Goal: Task Accomplishment & Management: Complete application form

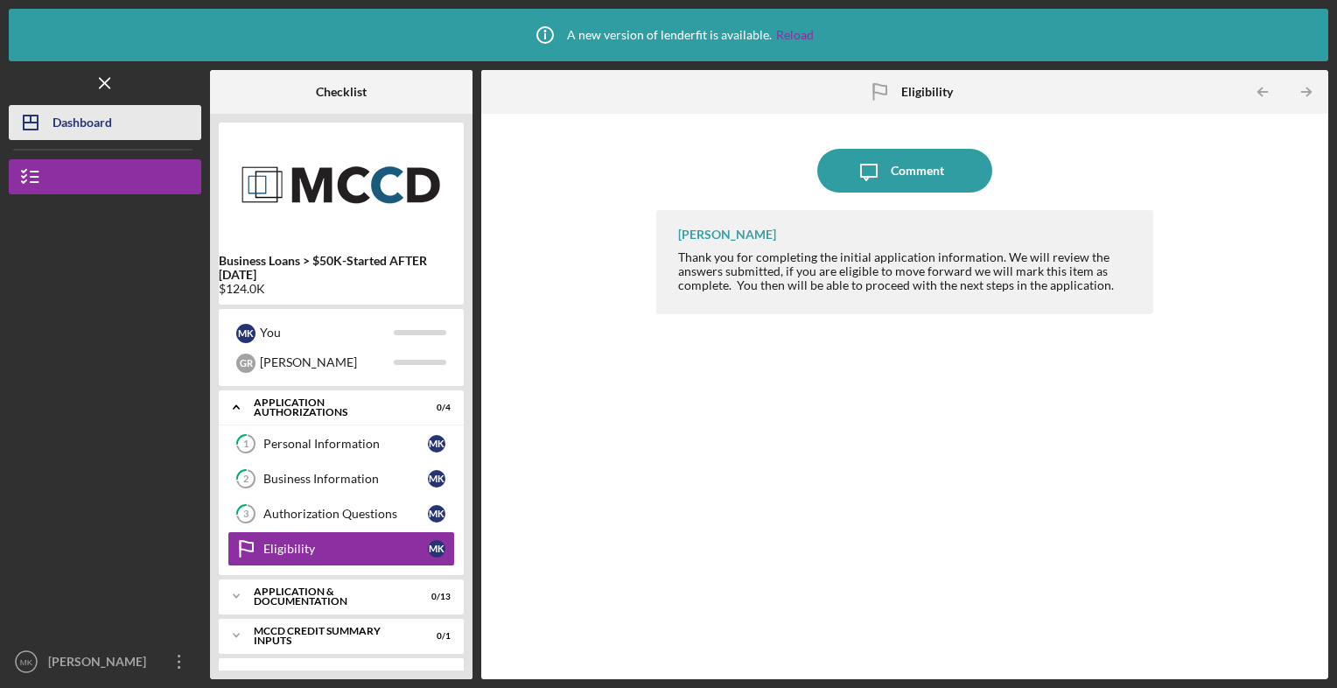
click at [89, 115] on div "Dashboard" at bounding box center [81, 124] width 59 height 39
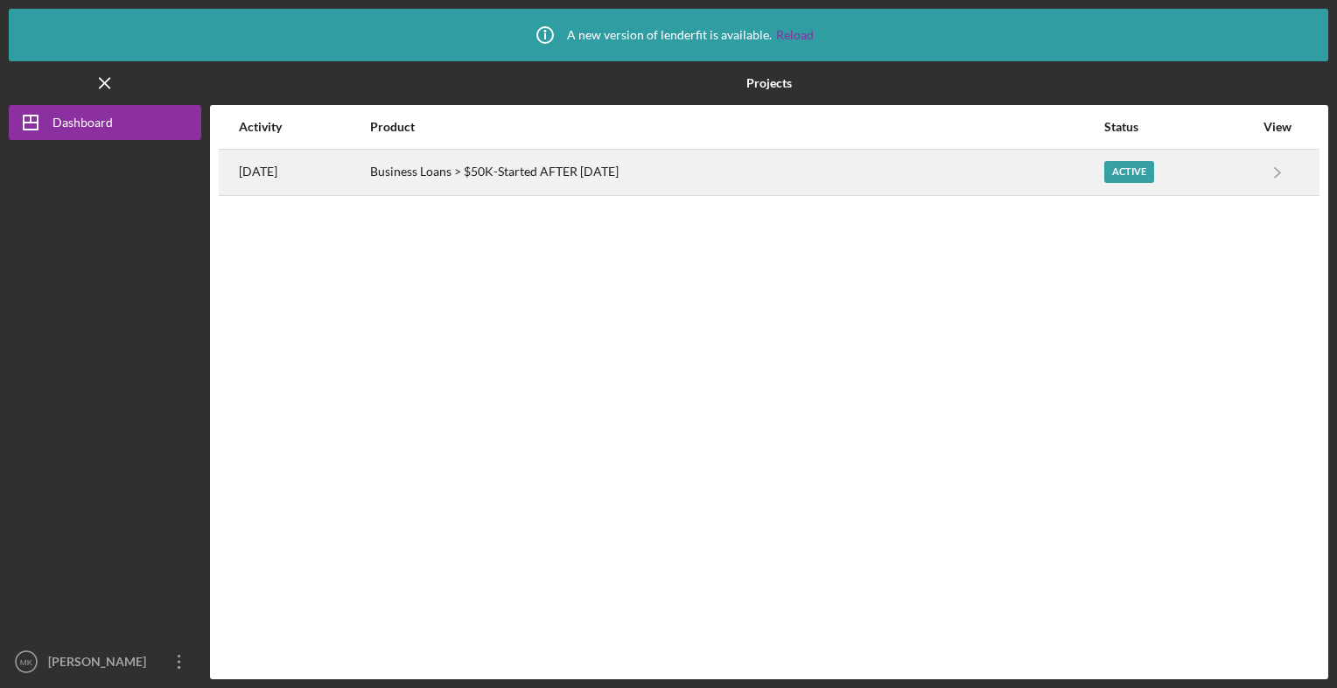
click at [1144, 175] on div "Active" at bounding box center [1129, 172] width 50 height 22
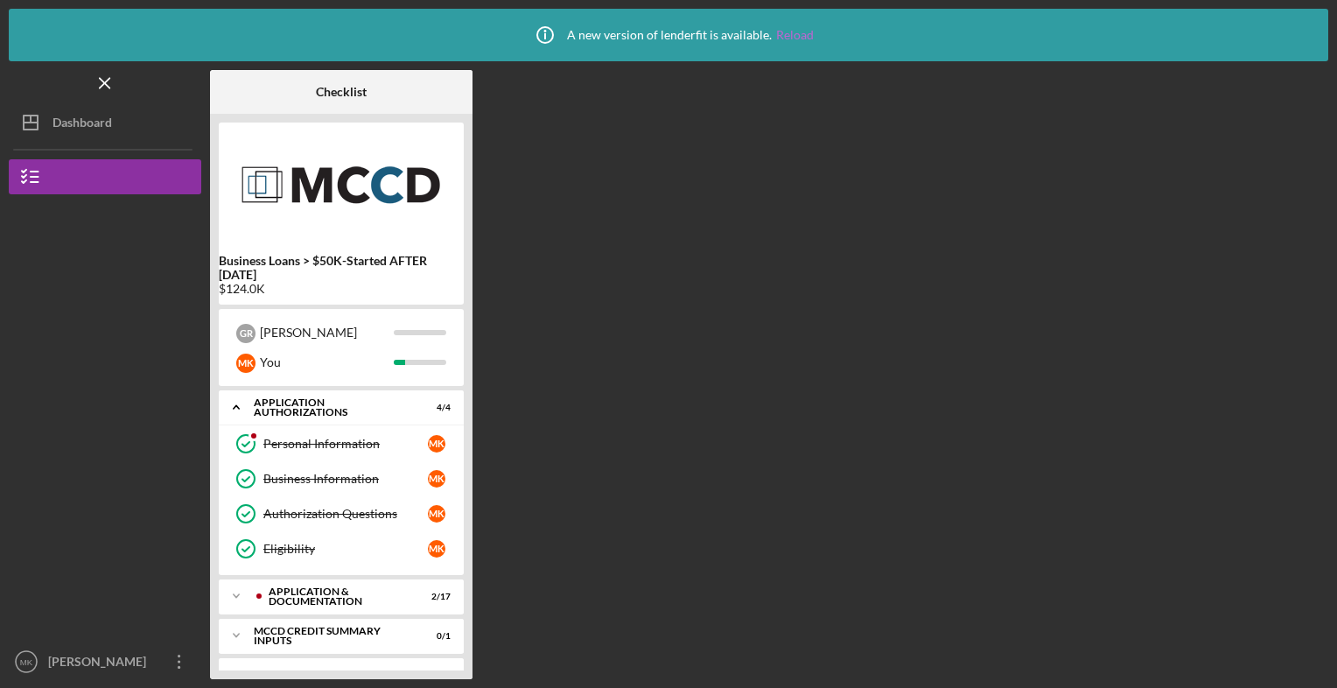
click at [799, 35] on link "Reload" at bounding box center [795, 35] width 38 height 14
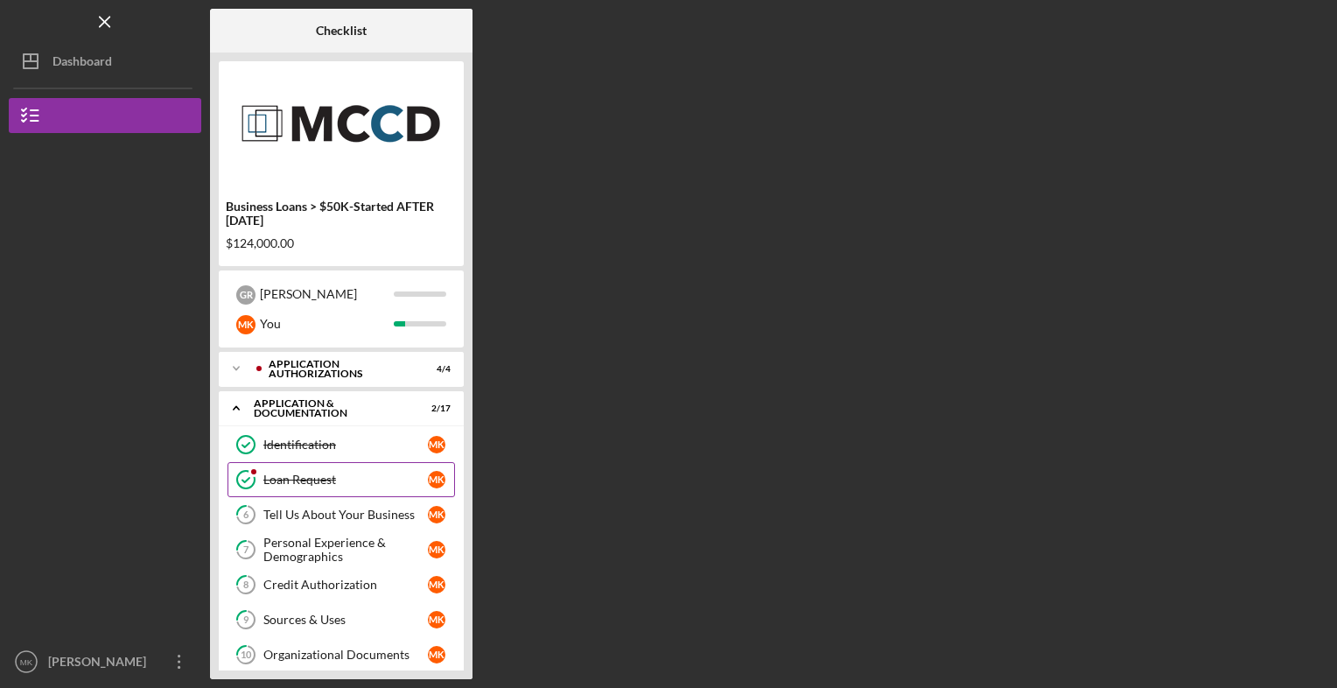
click at [309, 478] on div "Loan Request" at bounding box center [345, 479] width 164 height 14
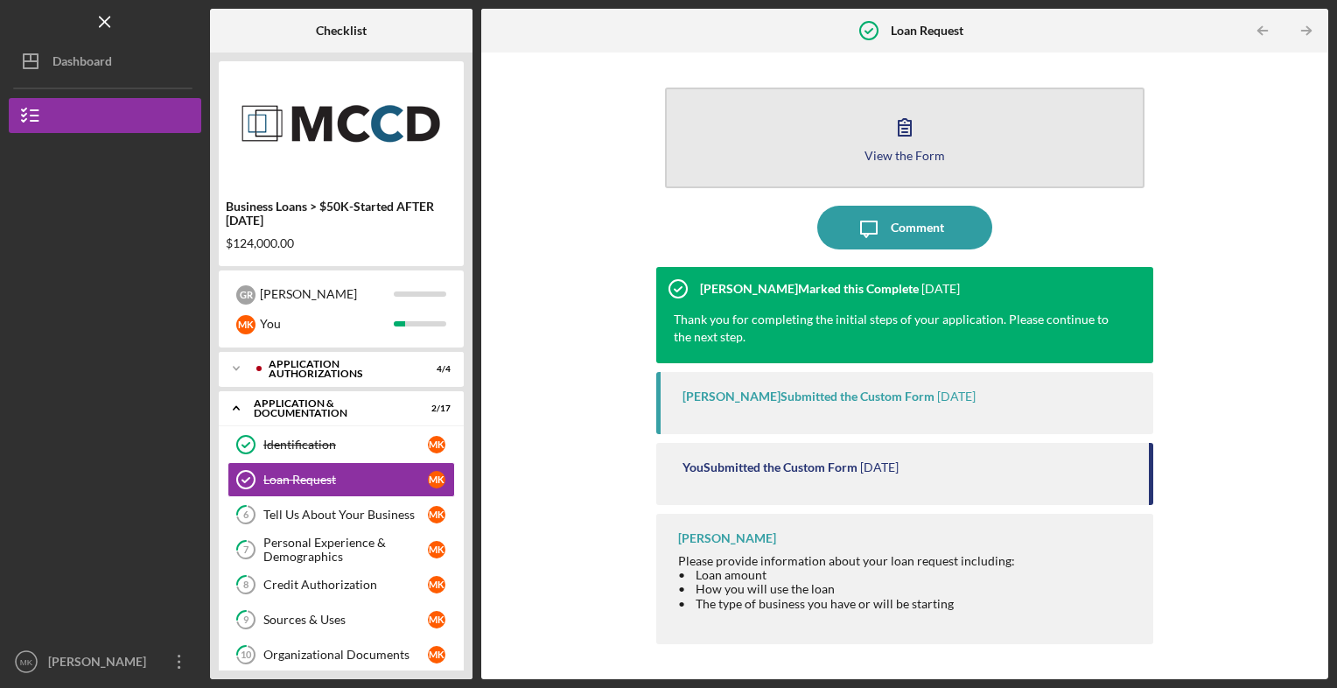
click at [889, 155] on div "View the Form" at bounding box center [904, 155] width 80 height 13
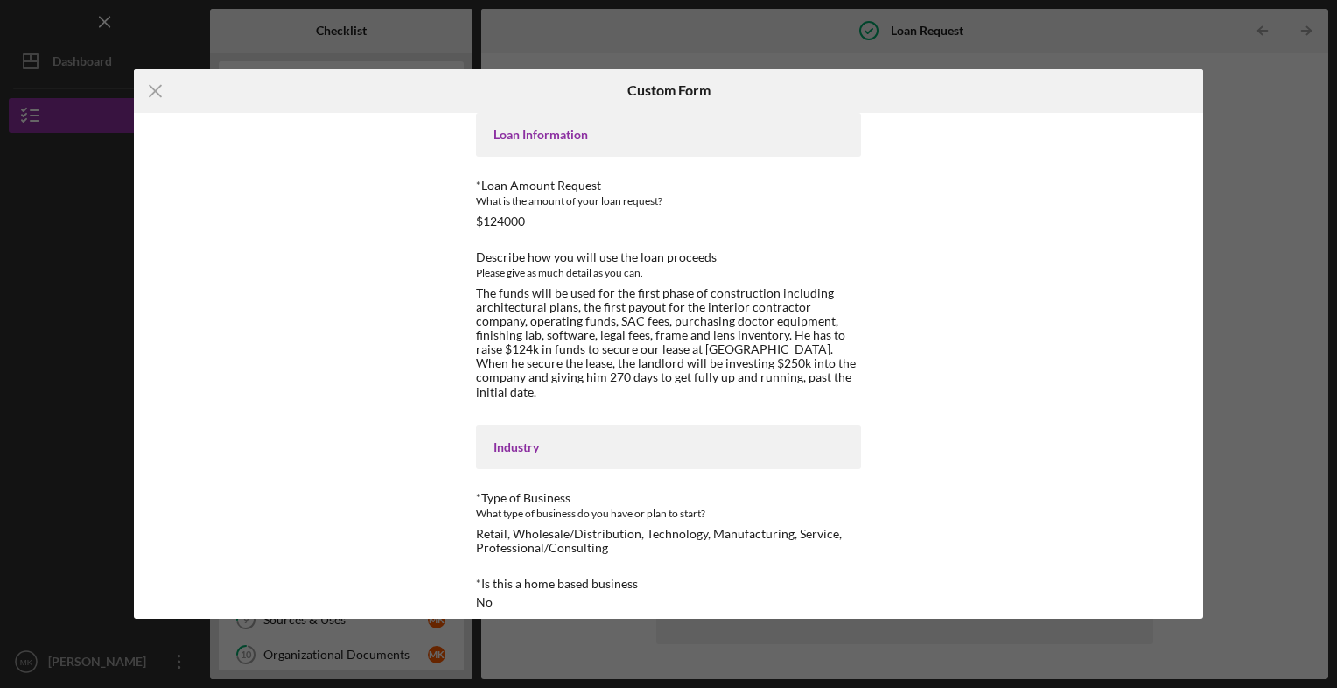
scroll to position [90, 0]
click at [157, 103] on icon "Icon/Menu Close" at bounding box center [156, 91] width 44 height 44
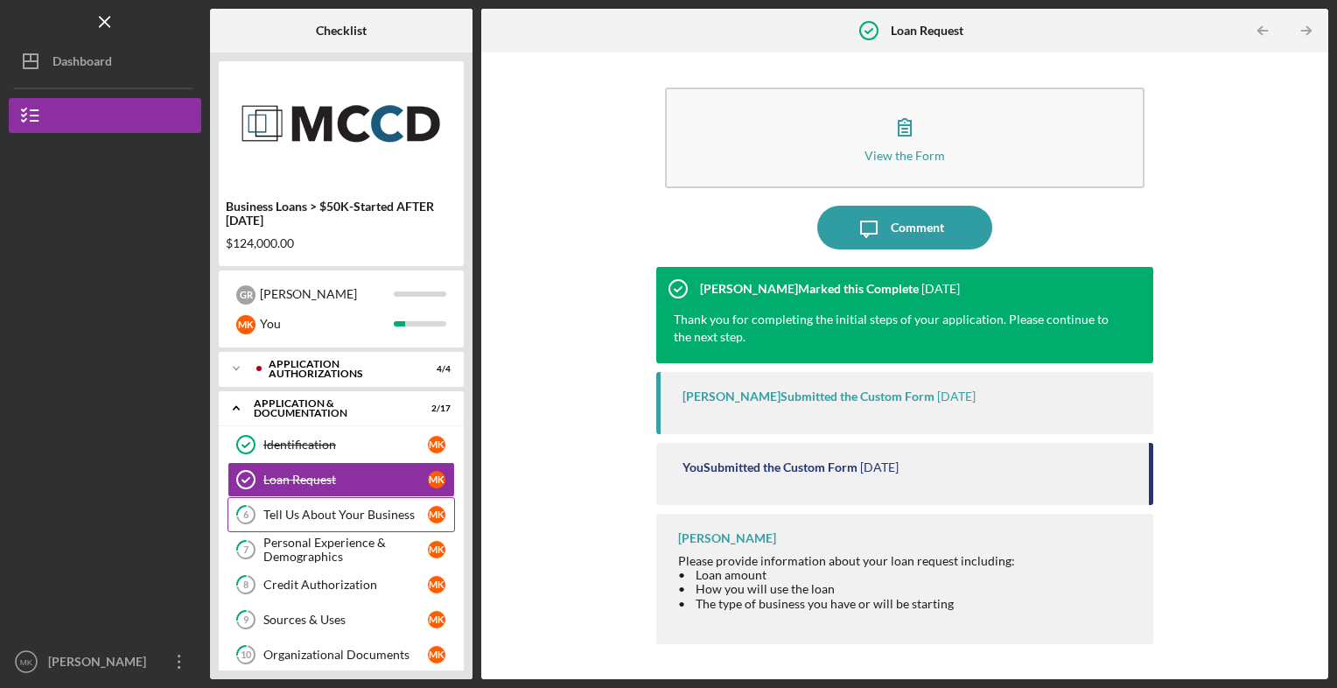
click at [361, 512] on div "Tell Us About Your Business" at bounding box center [345, 514] width 164 height 14
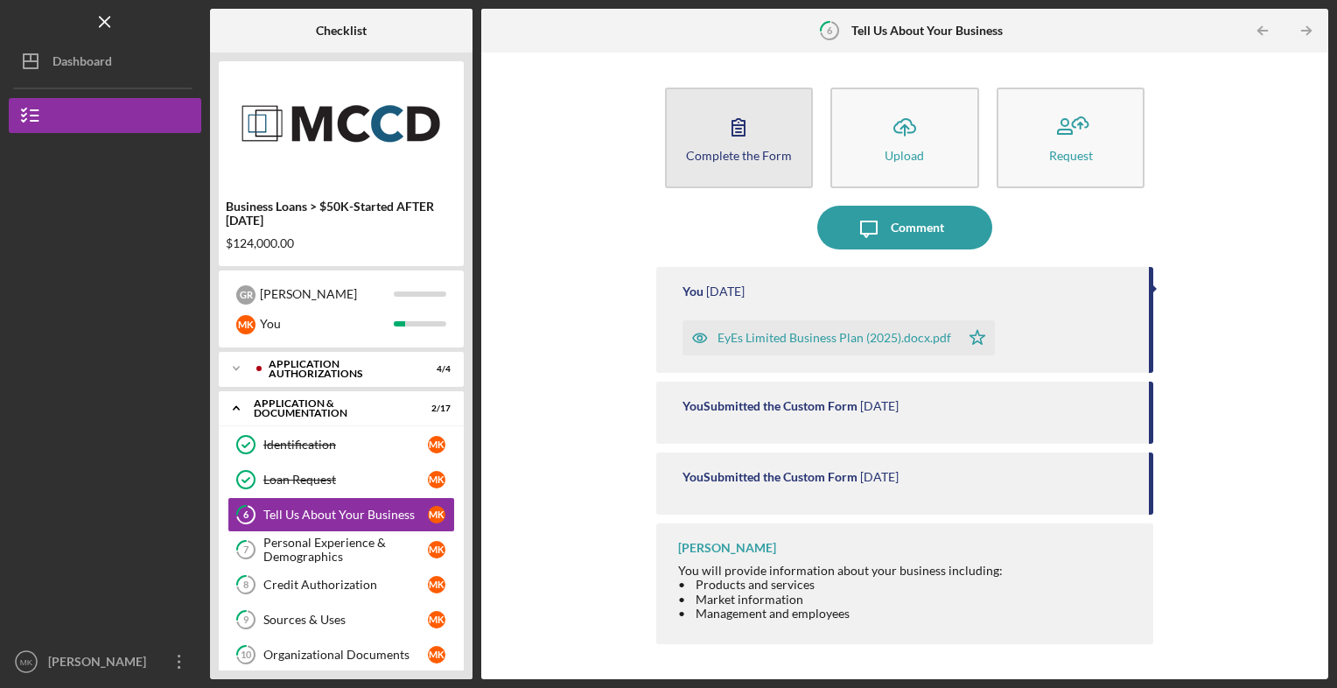
click at [746, 145] on icon "button" at bounding box center [738, 127] width 44 height 44
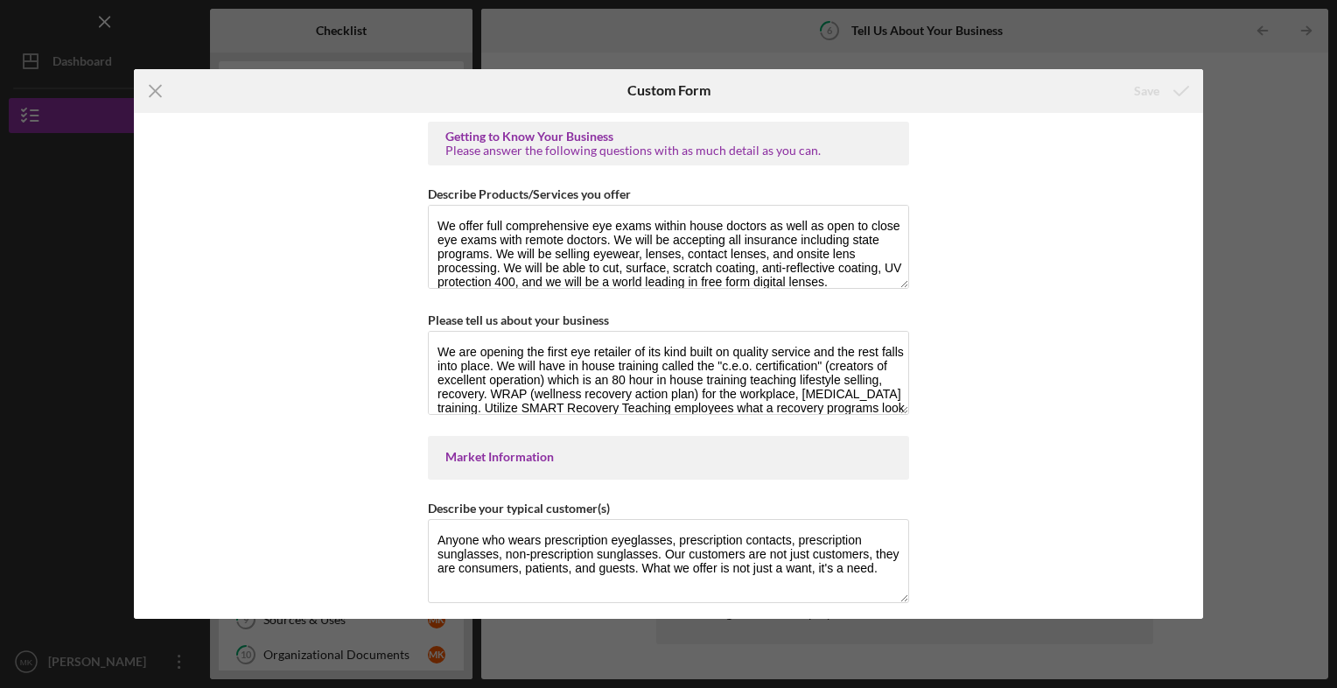
click at [1196, 392] on div "Getting to Know Your Business Please answer the following questions with as muc…" at bounding box center [668, 366] width 1069 height 506
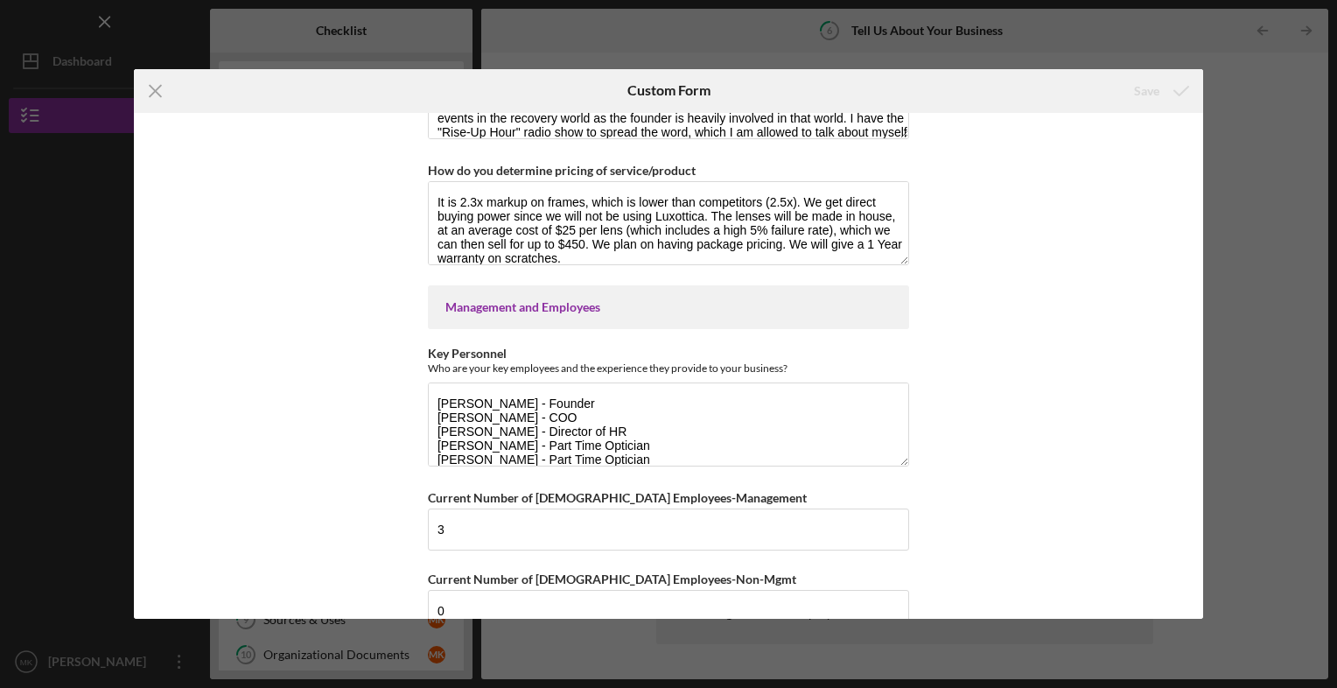
scroll to position [985, 0]
click at [613, 454] on textarea "[PERSON_NAME] - Founder [PERSON_NAME] - COO [PERSON_NAME] - Director of HR [PER…" at bounding box center [668, 422] width 481 height 84
click at [156, 92] on line at bounding box center [155, 90] width 11 height 11
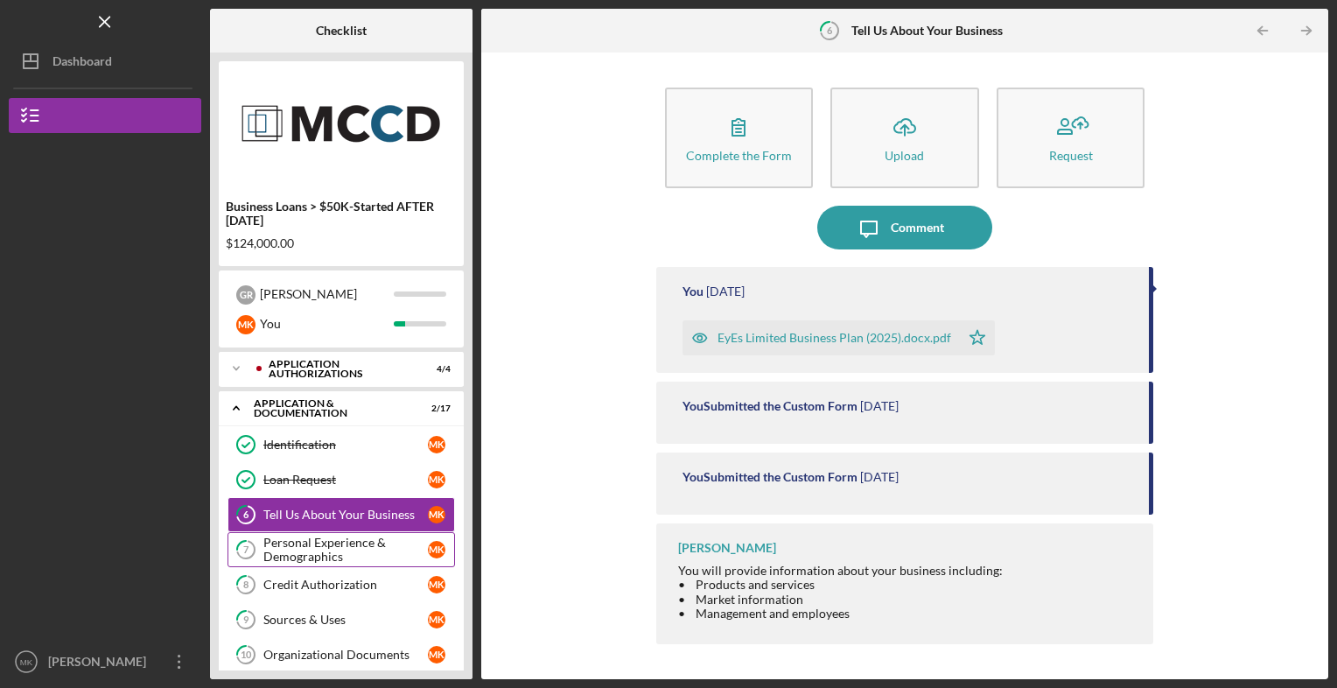
click at [358, 541] on div "Personal Experience & Demographics" at bounding box center [345, 549] width 164 height 28
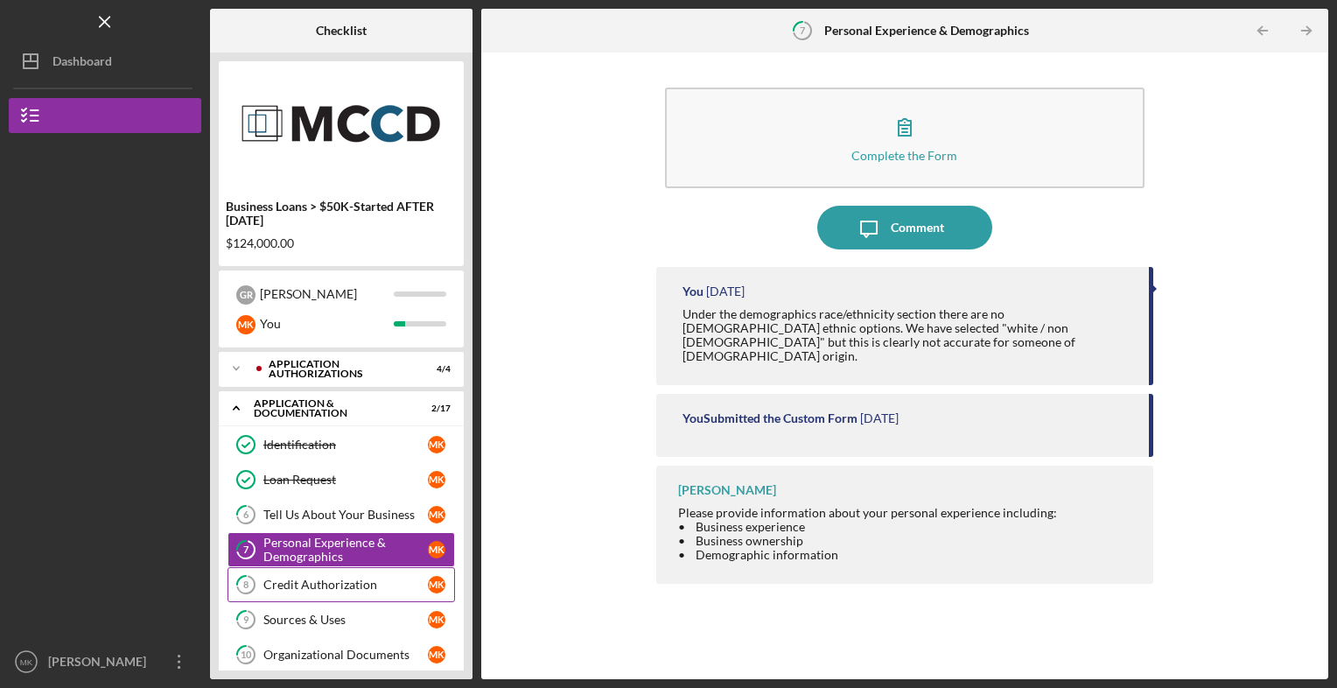
click at [352, 578] on div "Credit Authorization" at bounding box center [345, 584] width 164 height 14
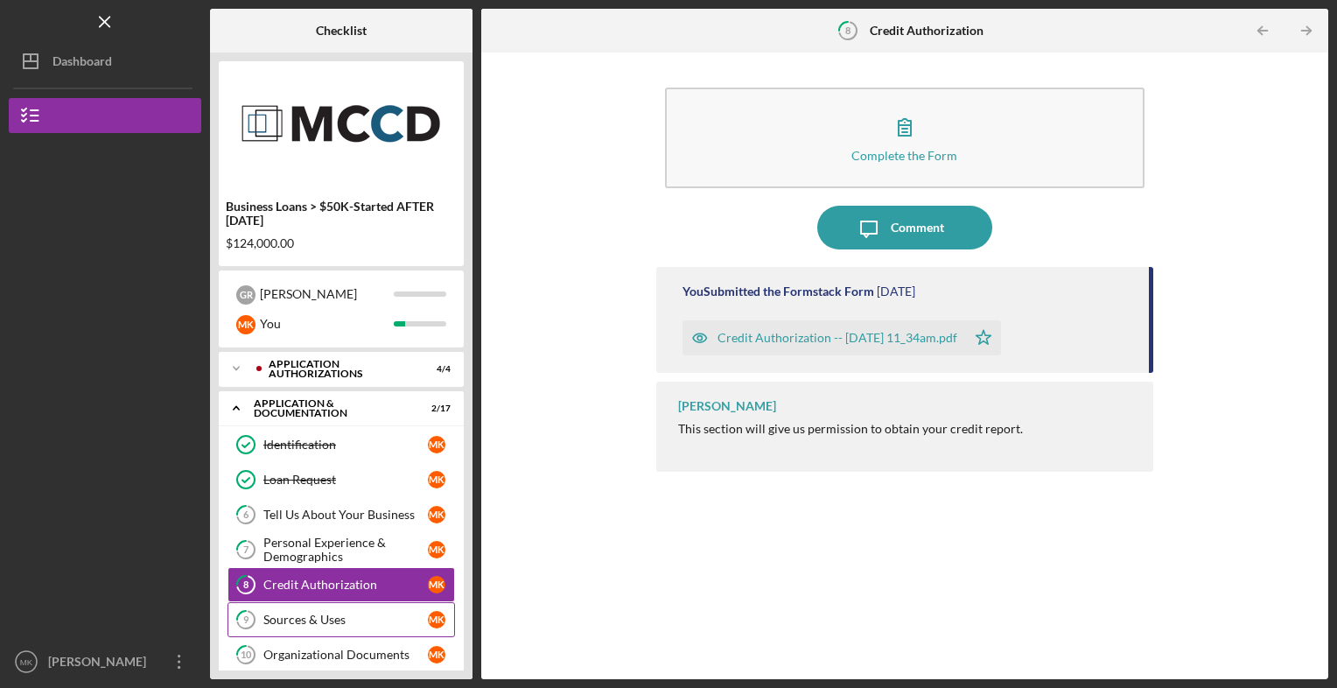
click at [334, 607] on link "9 Sources & Uses M K" at bounding box center [340, 619] width 227 height 35
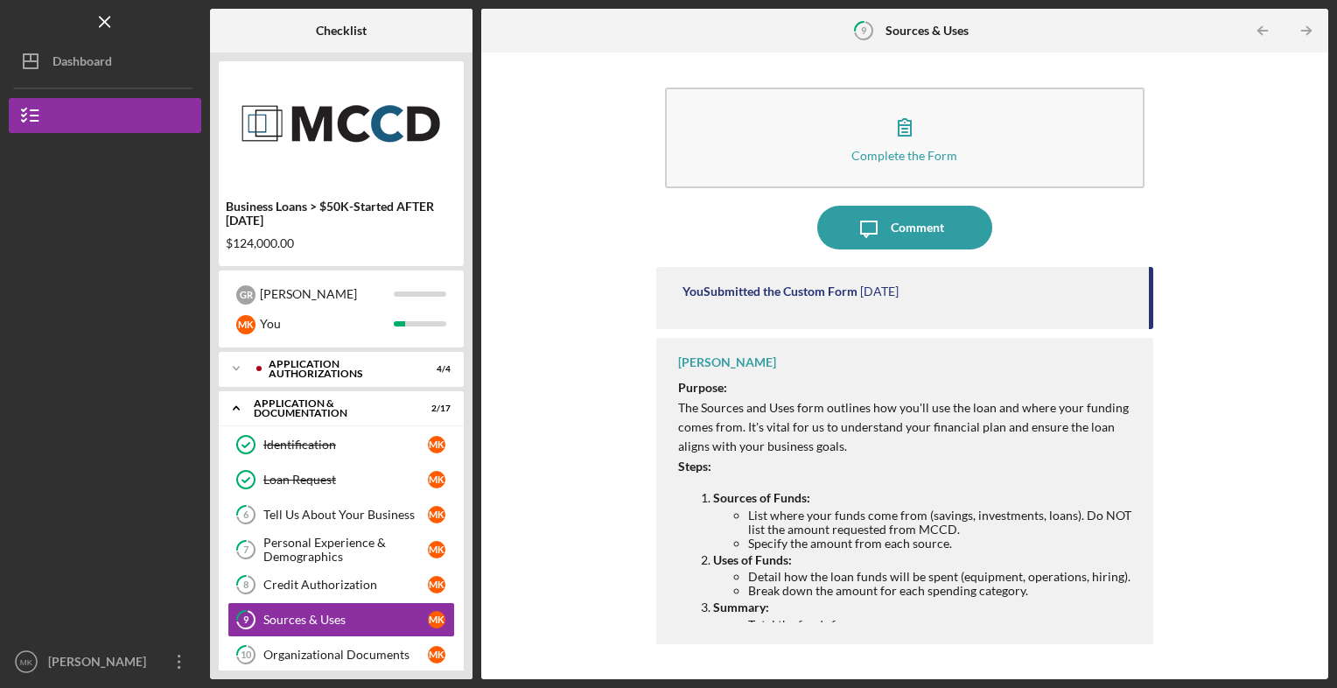
click at [1330, 500] on div "Icon/Menu 9 Sources & Uses Checklist Business Loans > $50K-Started AFTER [DATE]…" at bounding box center [668, 344] width 1337 height 688
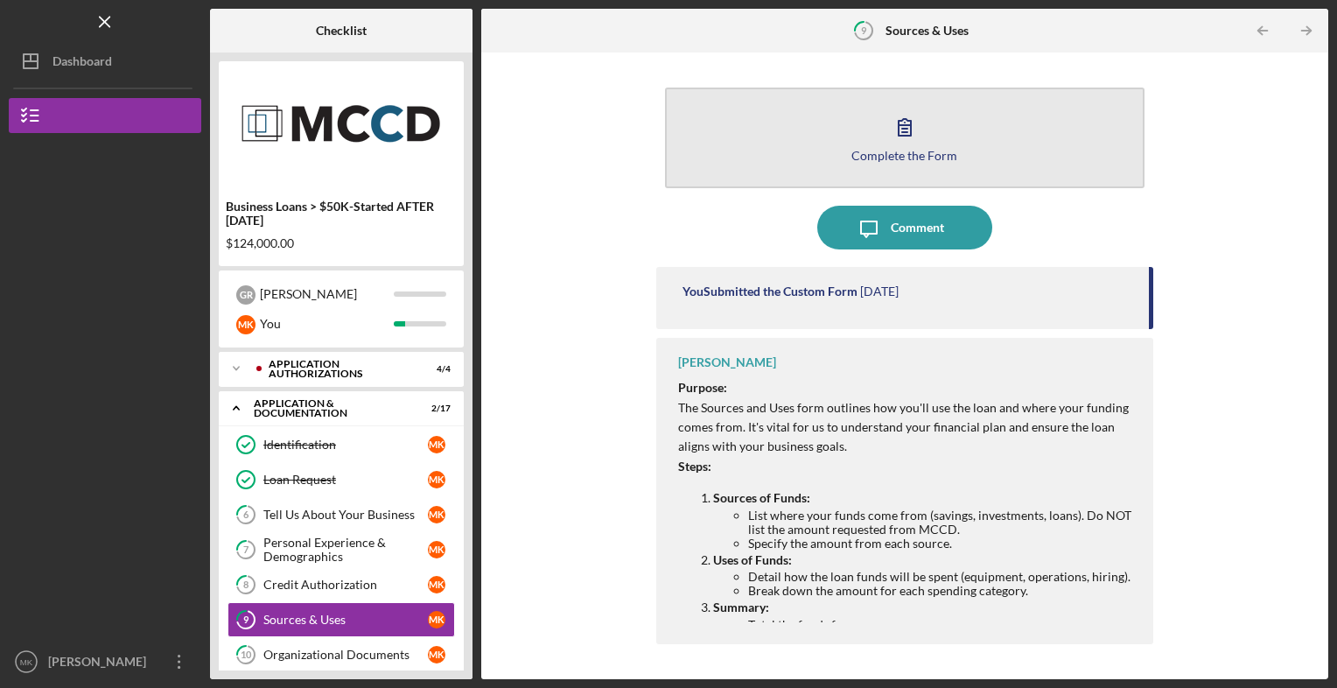
click at [834, 157] on button "Complete the Form Form" at bounding box center [905, 137] width 480 height 101
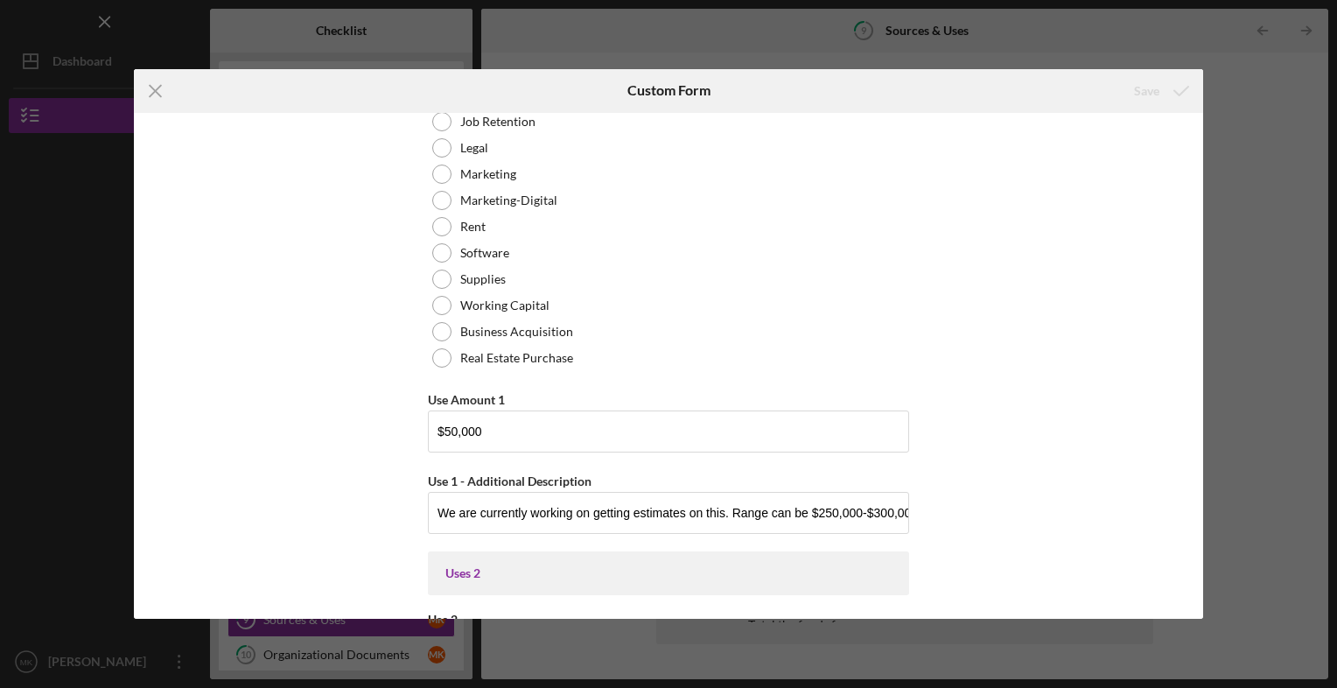
scroll to position [885, 0]
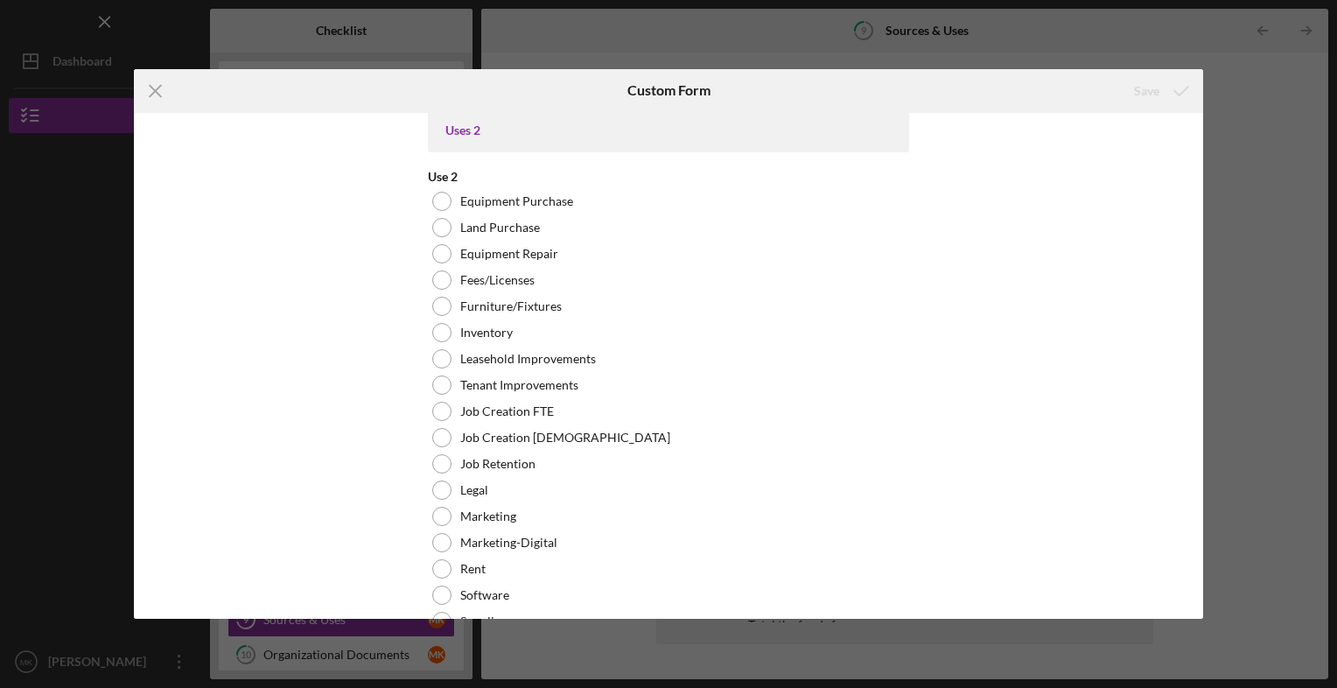
click at [1196, 418] on div "Uses In this section, please identify the category(s) and amount(s) of funding …" at bounding box center [668, 366] width 1069 height 506
click at [1197, 411] on div "Uses In this section, please identify the category(s) and amount(s) of funding …" at bounding box center [668, 366] width 1069 height 506
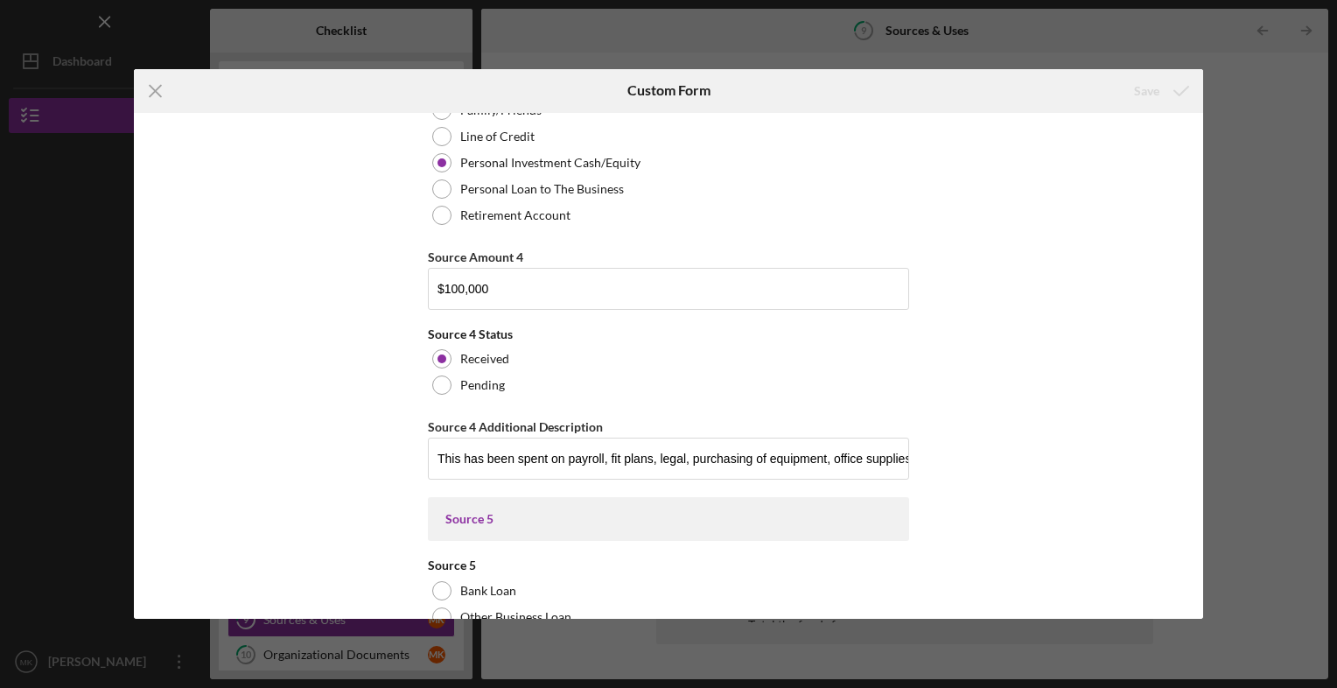
scroll to position [7968, 0]
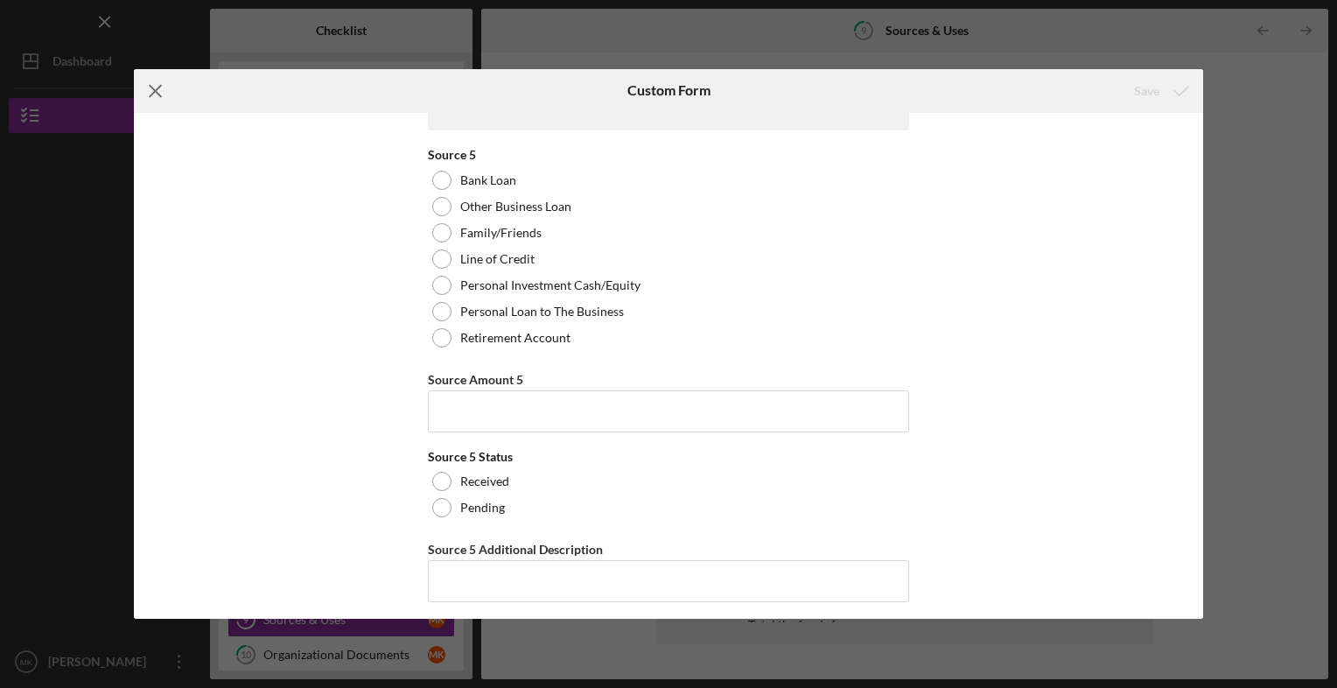
click at [152, 92] on line at bounding box center [155, 90] width 11 height 11
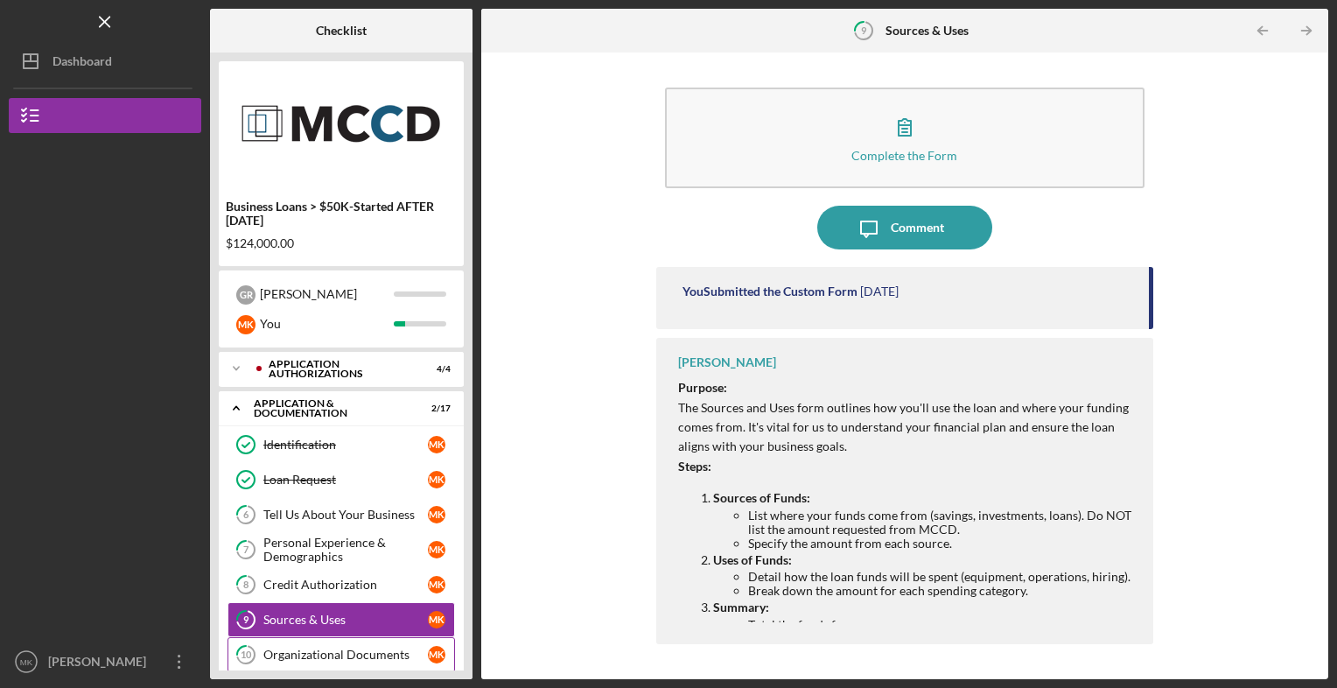
click at [379, 656] on div "Organizational Documents" at bounding box center [345, 654] width 164 height 14
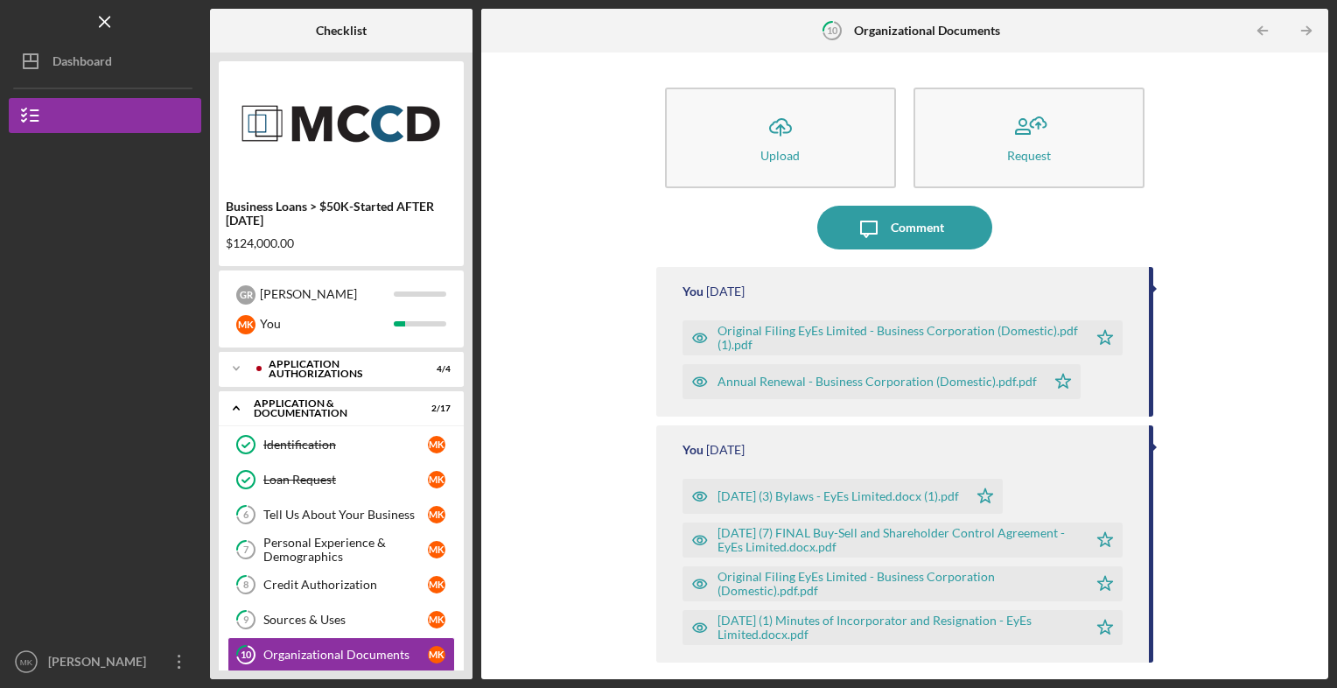
drag, startPoint x: 1149, startPoint y: 443, endPoint x: 1149, endPoint y: 453, distance: 10.5
click at [1149, 453] on div "Icon/Upload Upload Request Icon/Message Comment You [DATE] Original Filing EyEs…" at bounding box center [904, 365] width 829 height 609
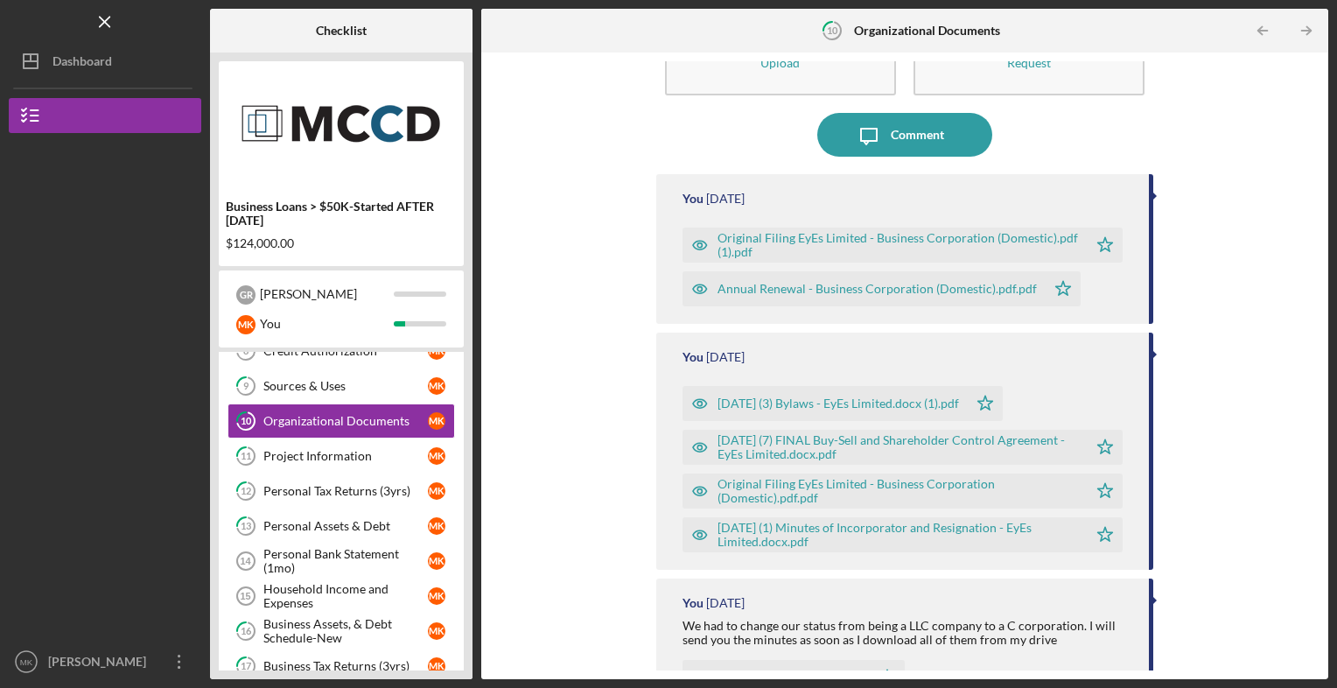
scroll to position [87, 0]
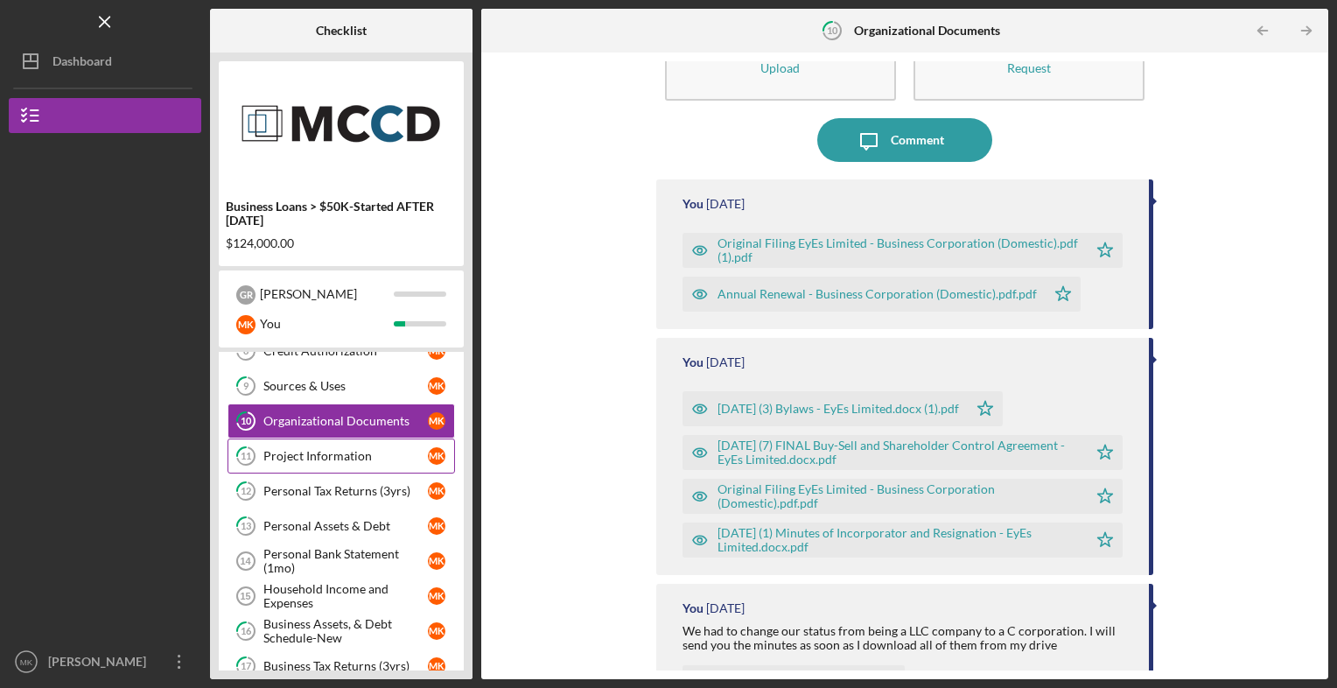
click at [299, 449] on div "Project Information" at bounding box center [345, 456] width 164 height 14
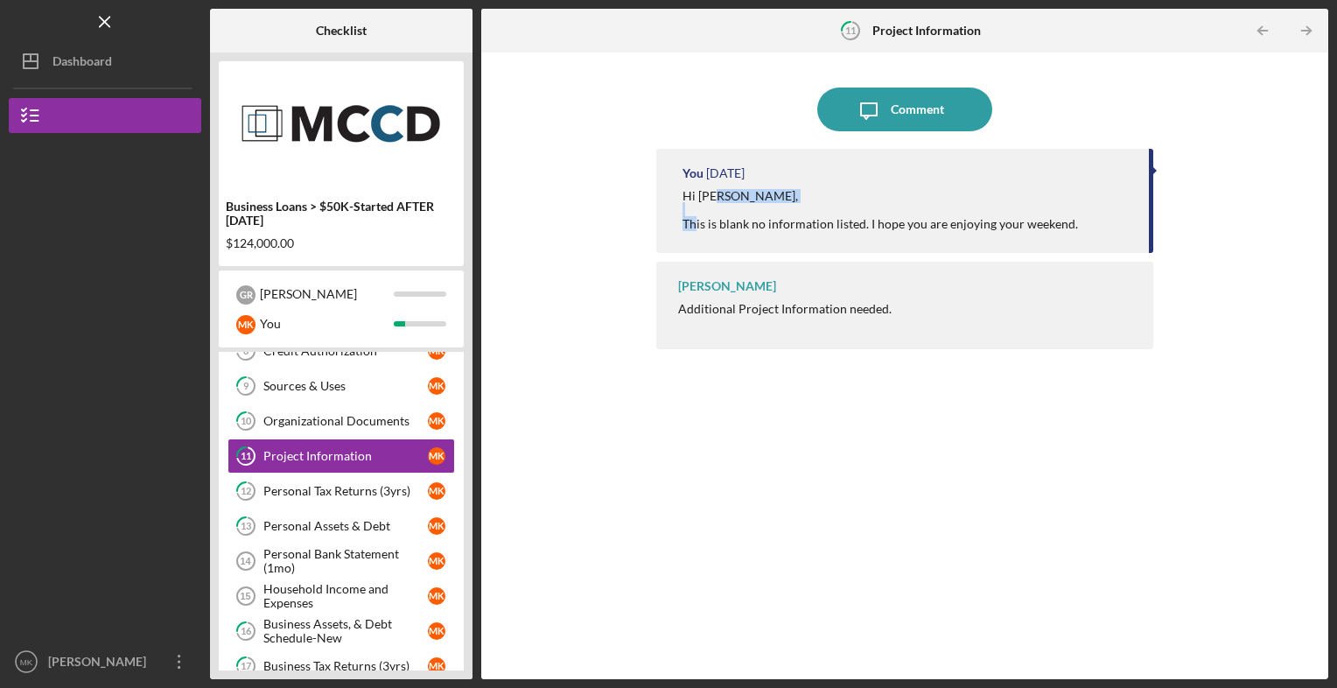
drag, startPoint x: 714, startPoint y: 187, endPoint x: 733, endPoint y: 255, distance: 70.9
click at [733, 255] on div "You [DATE] Hi [PERSON_NAME], This is blank no information listed. I hope you ar…" at bounding box center [905, 401] width 498 height 504
drag, startPoint x: 733, startPoint y: 255, endPoint x: 608, endPoint y: 220, distance: 129.9
click at [608, 220] on div "Icon/Message Comment You [DATE] Hi [PERSON_NAME], This is blank no information …" at bounding box center [904, 365] width 829 height 609
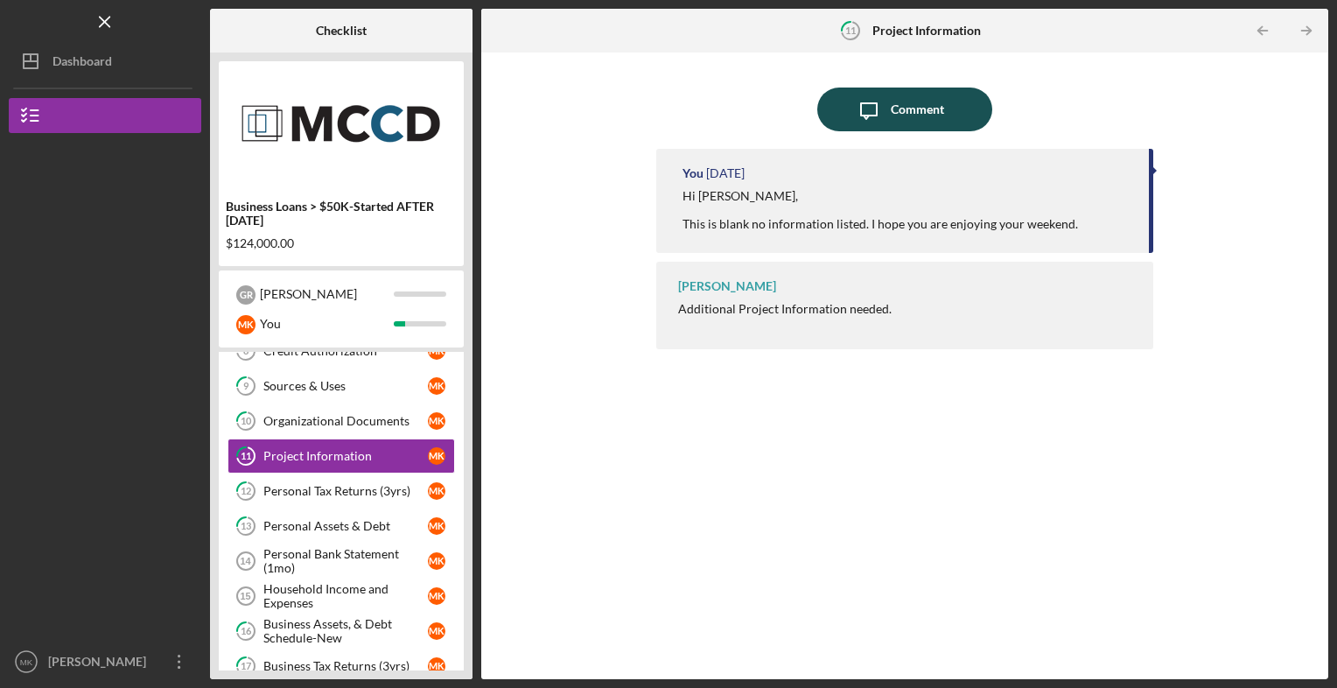
click at [899, 108] on div "Comment" at bounding box center [916, 109] width 53 height 44
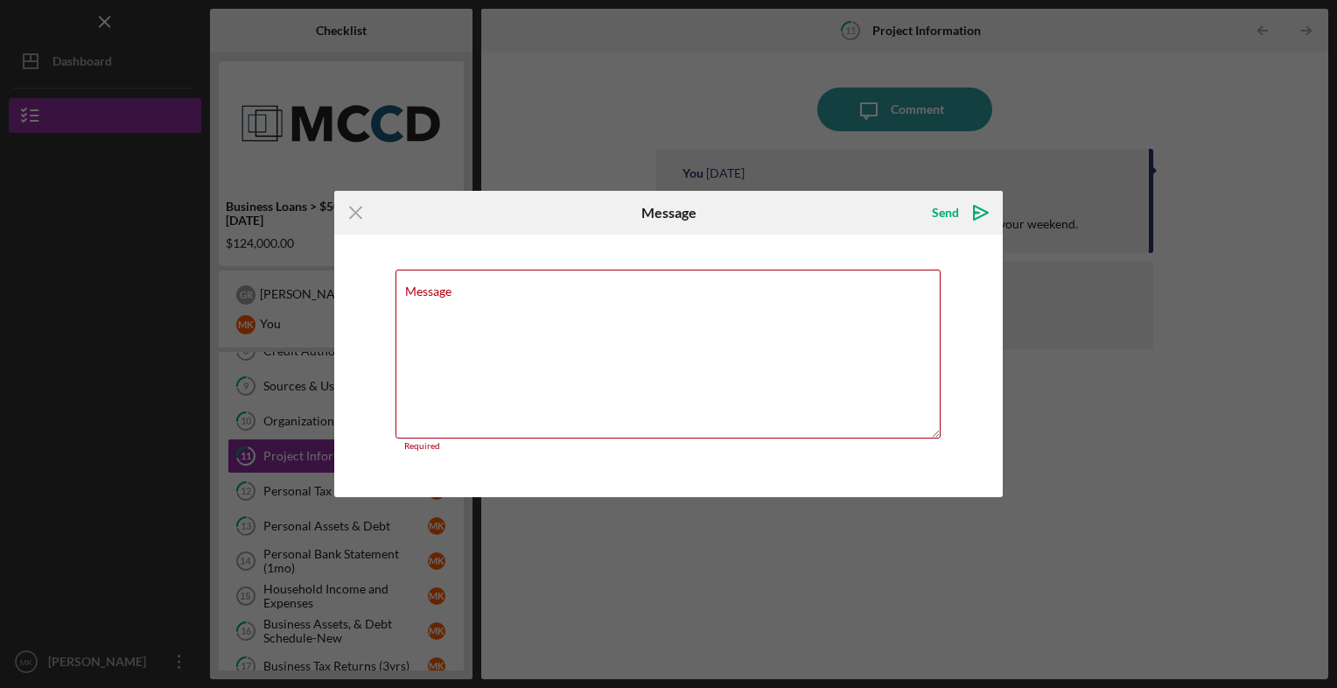
drag, startPoint x: 899, startPoint y: 108, endPoint x: 351, endPoint y: 489, distance: 668.0
click at [351, 489] on div "Message Required" at bounding box center [668, 365] width 668 height 262
click at [355, 213] on line at bounding box center [355, 212] width 11 height 11
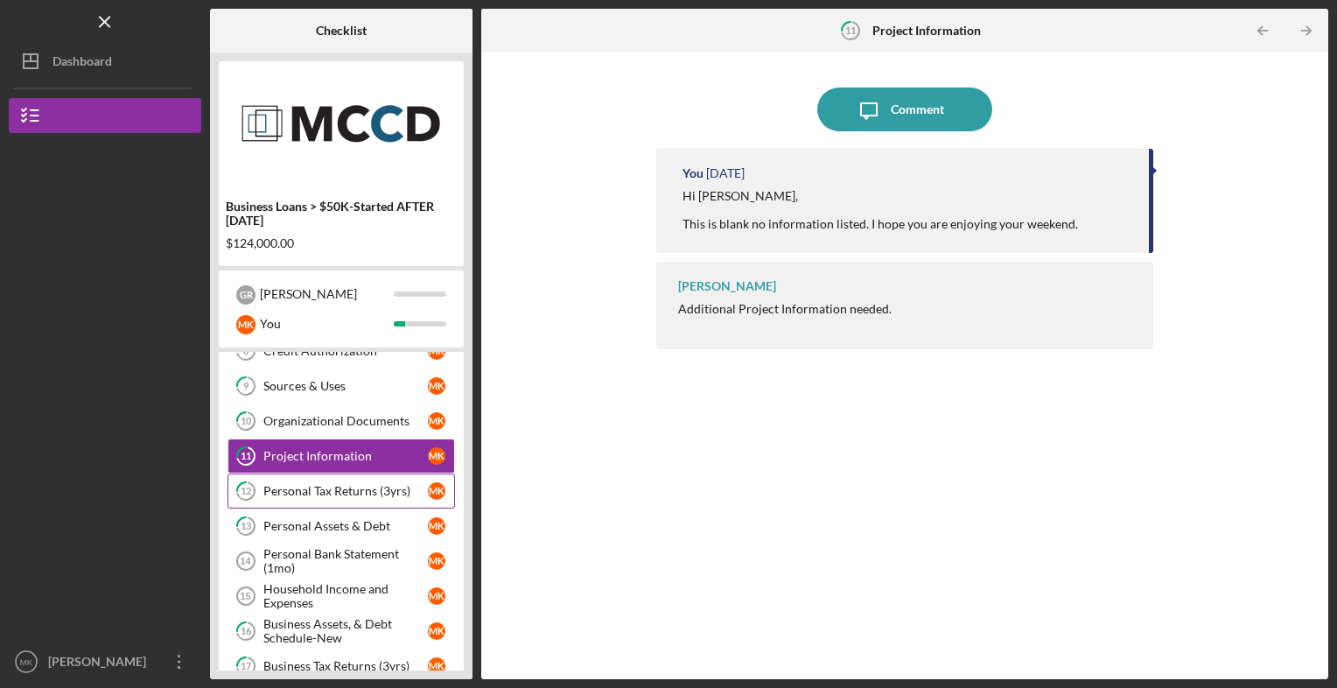
click at [313, 485] on div "Personal Tax Returns (3yrs)" at bounding box center [345, 491] width 164 height 14
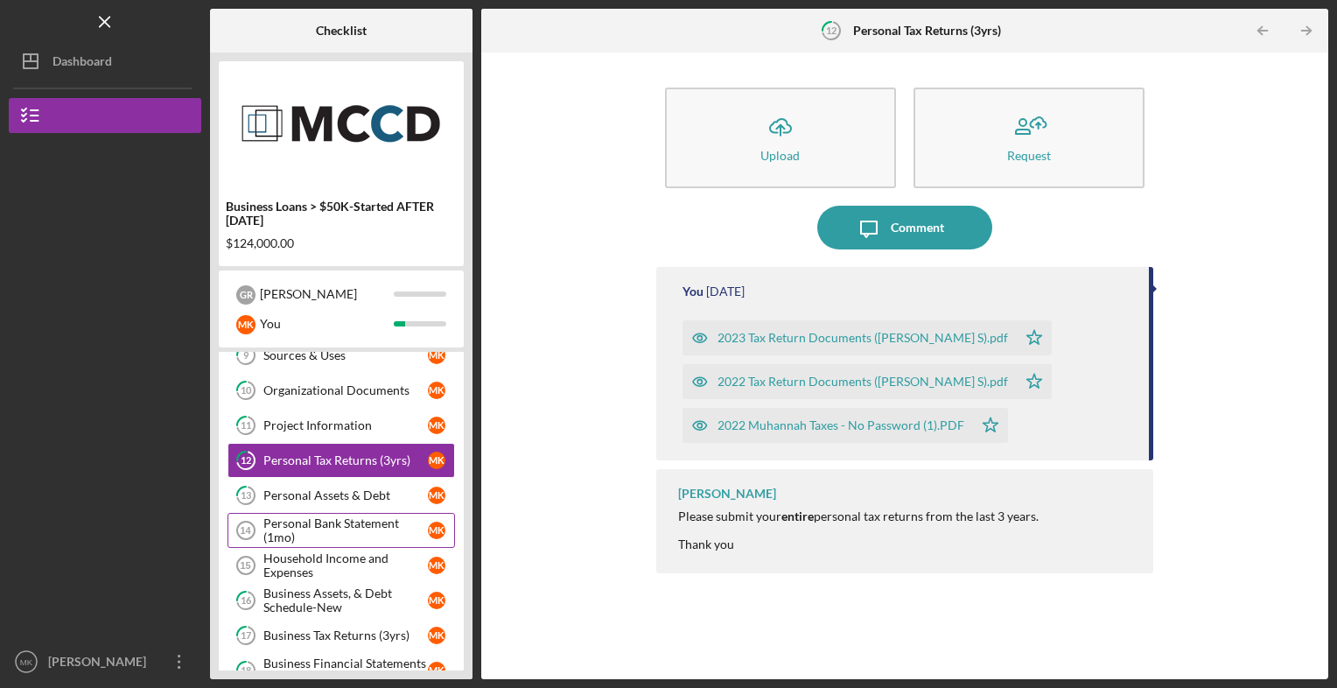
scroll to position [255, 0]
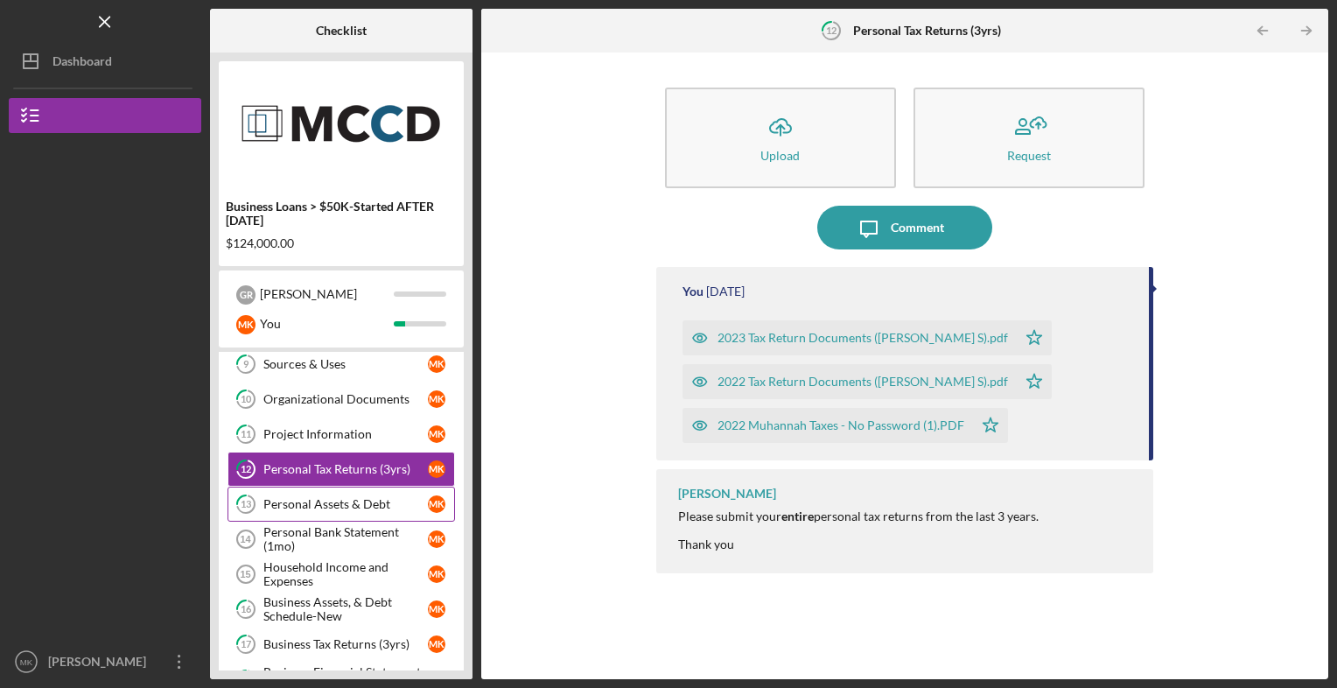
click at [320, 488] on link "13 Personal Assets & Debt M K" at bounding box center [340, 503] width 227 height 35
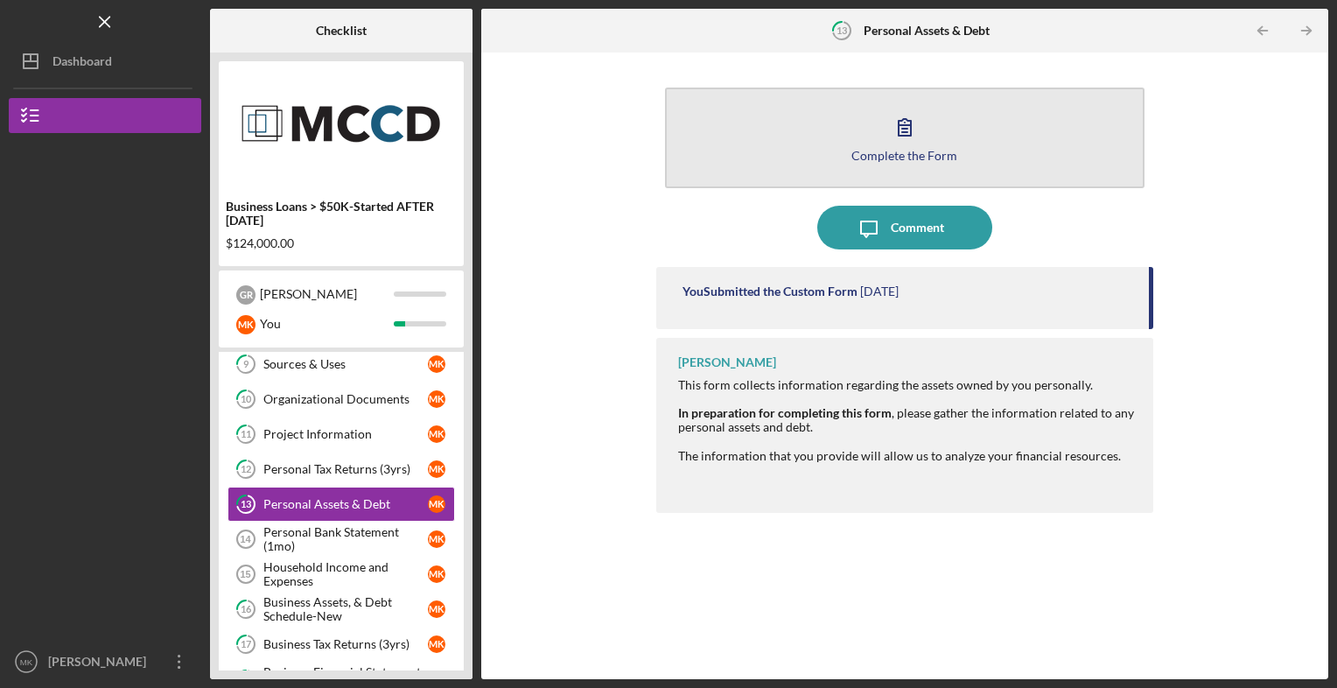
click at [824, 138] on button "Complete the Form Form" at bounding box center [905, 137] width 480 height 101
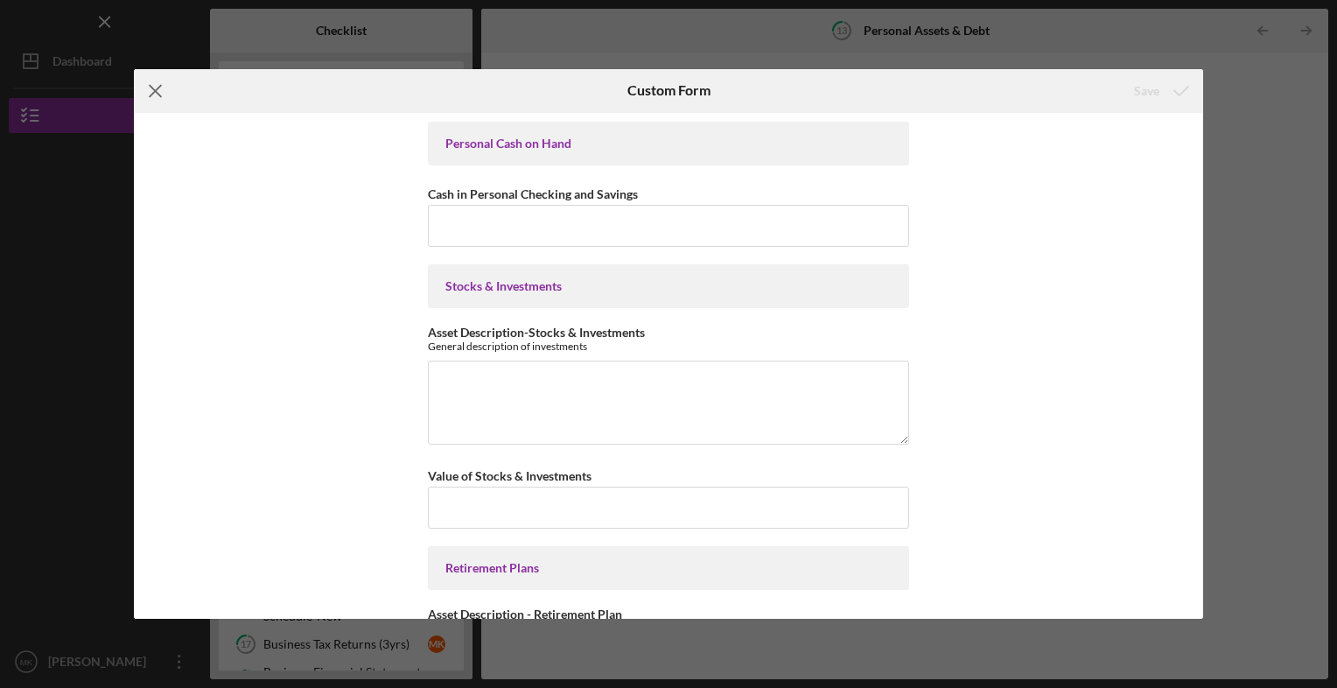
click at [155, 100] on icon "Icon/Menu Close" at bounding box center [156, 91] width 44 height 44
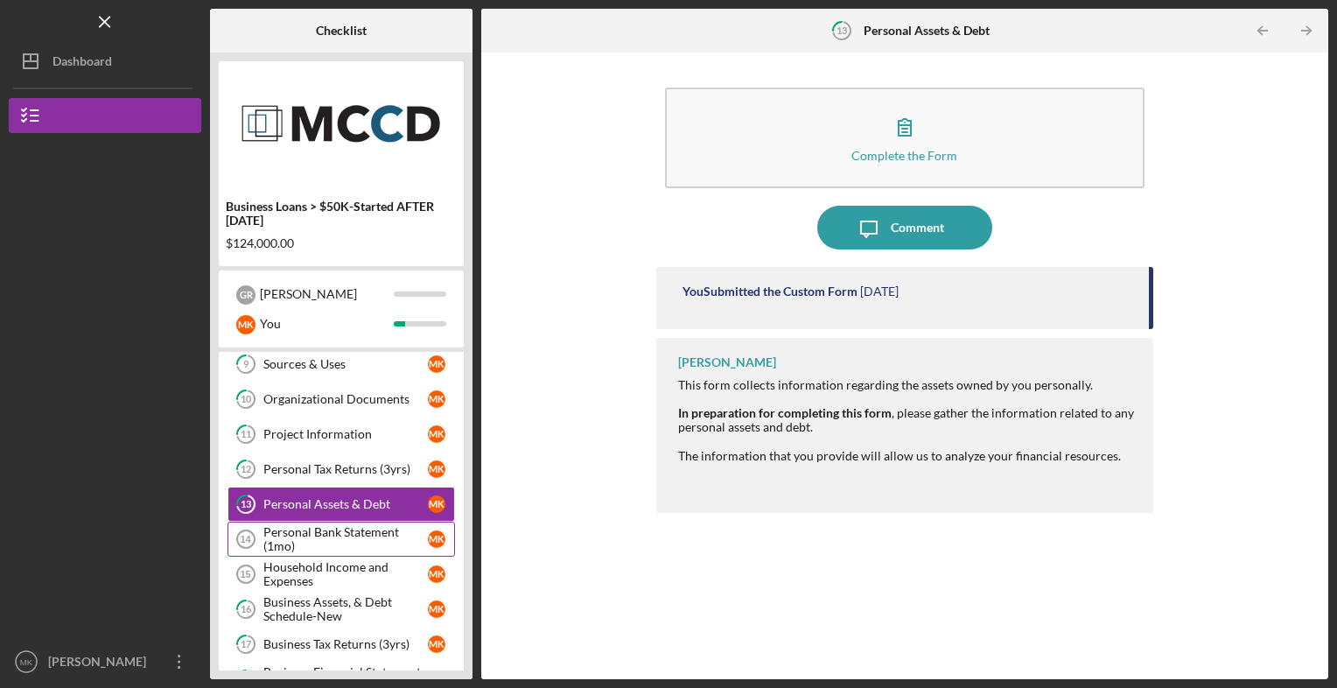
click at [347, 538] on div "Personal Bank Statement (1mo)" at bounding box center [345, 539] width 164 height 28
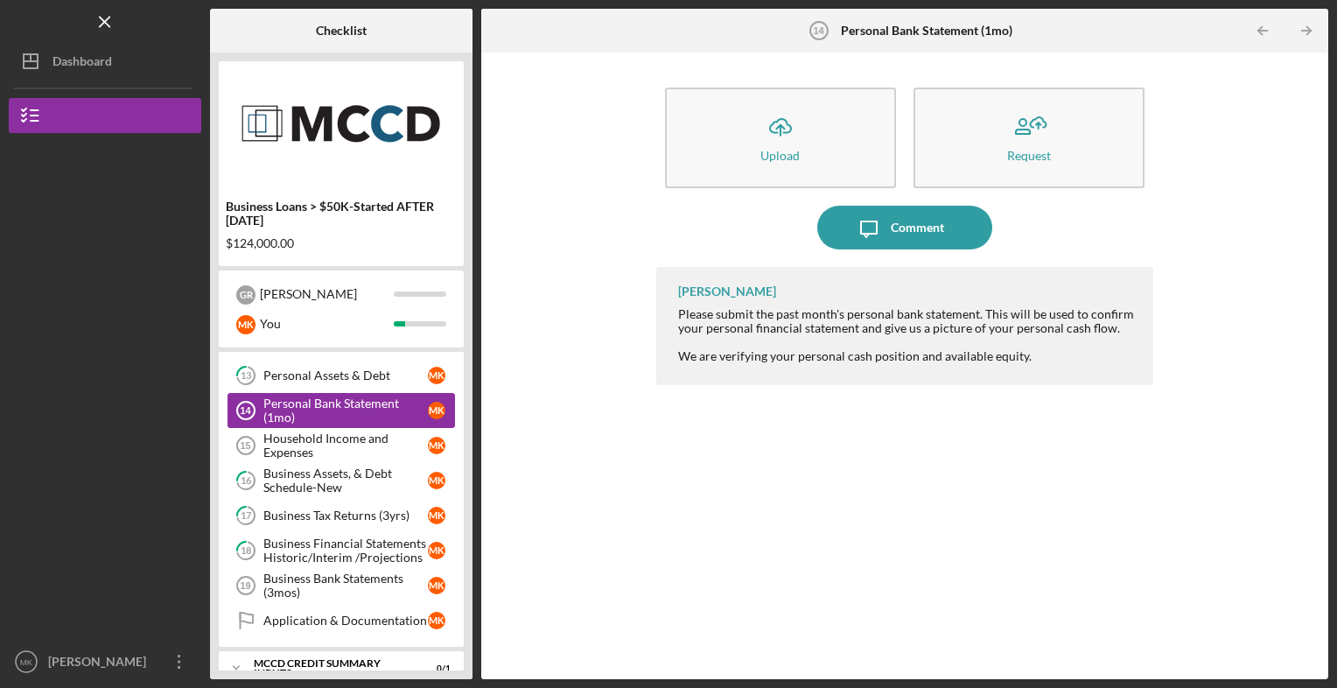
scroll to position [385, 0]
click at [335, 445] on div "Household Income and Expenses" at bounding box center [345, 444] width 164 height 28
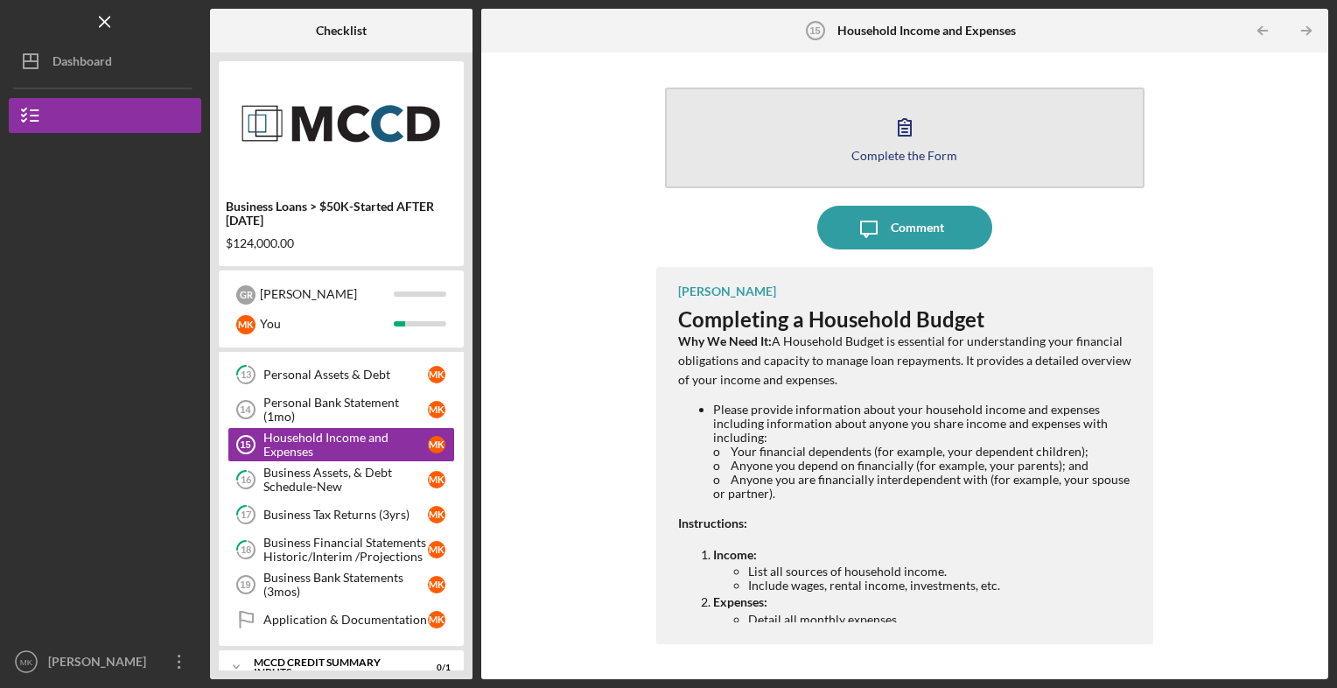
click at [855, 140] on button "Complete the Form Form" at bounding box center [905, 137] width 480 height 101
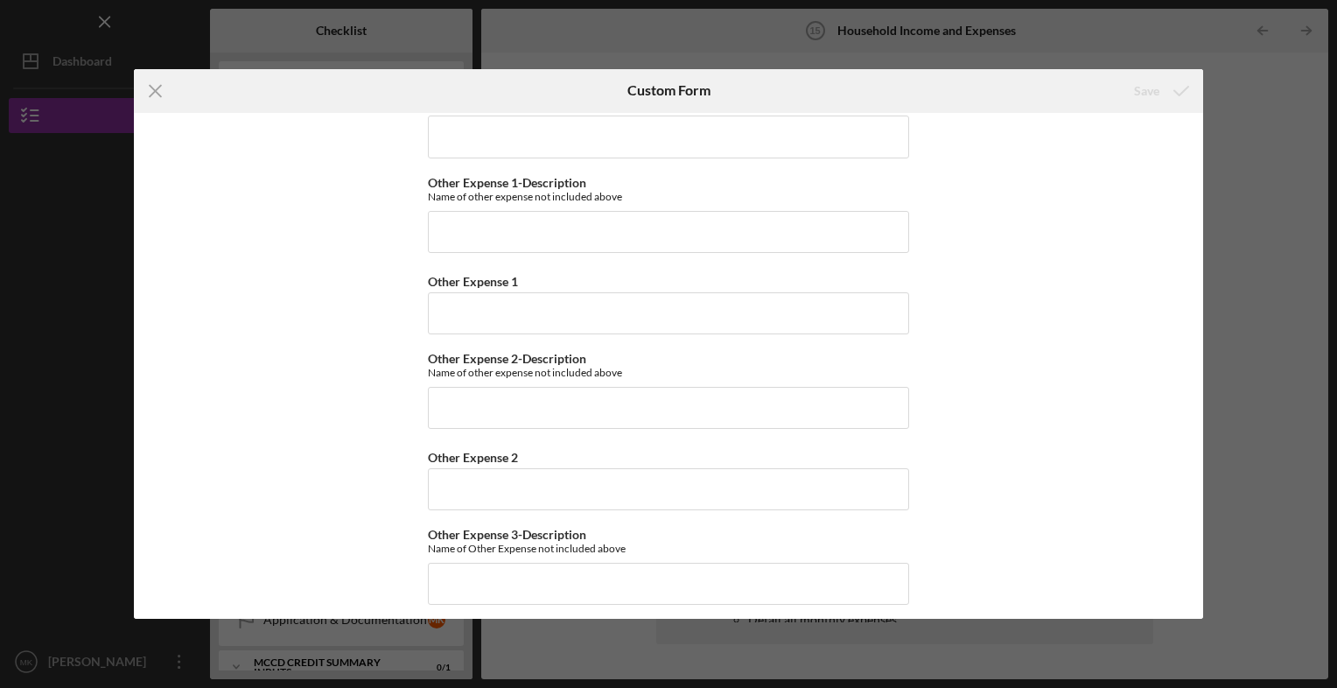
scroll to position [4202, 0]
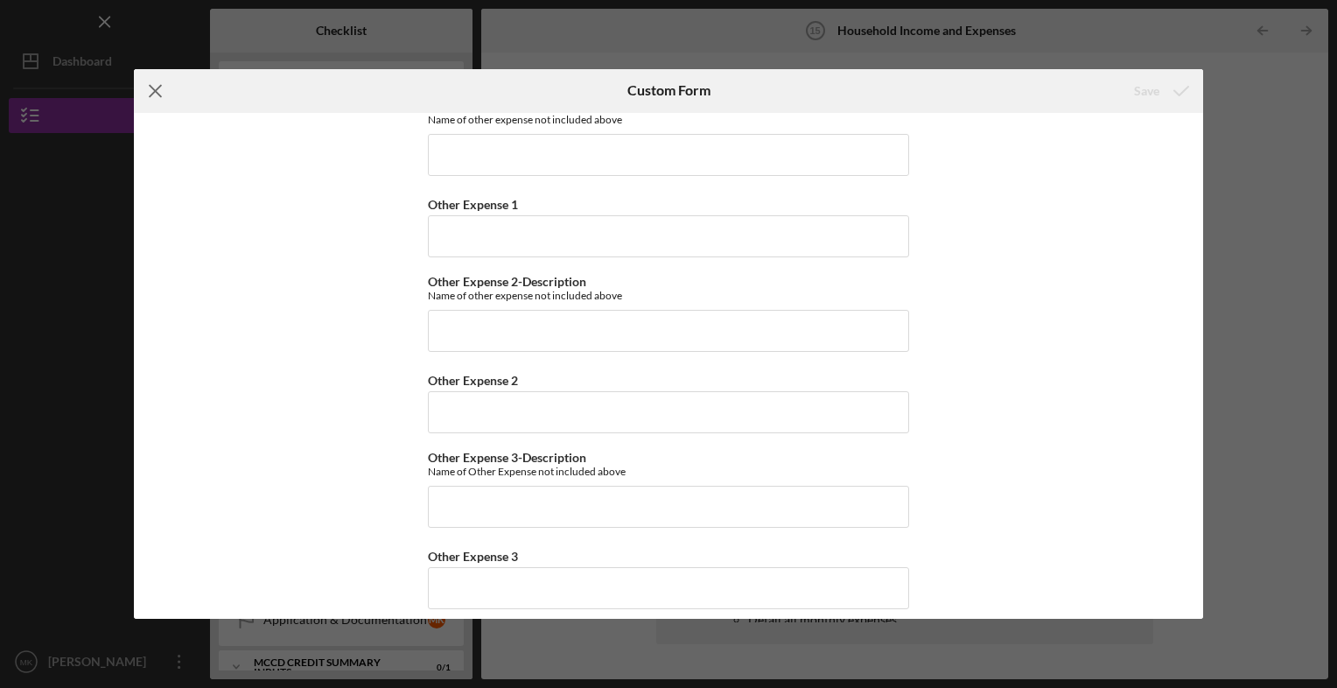
click at [146, 89] on icon "Icon/Menu Close" at bounding box center [156, 91] width 44 height 44
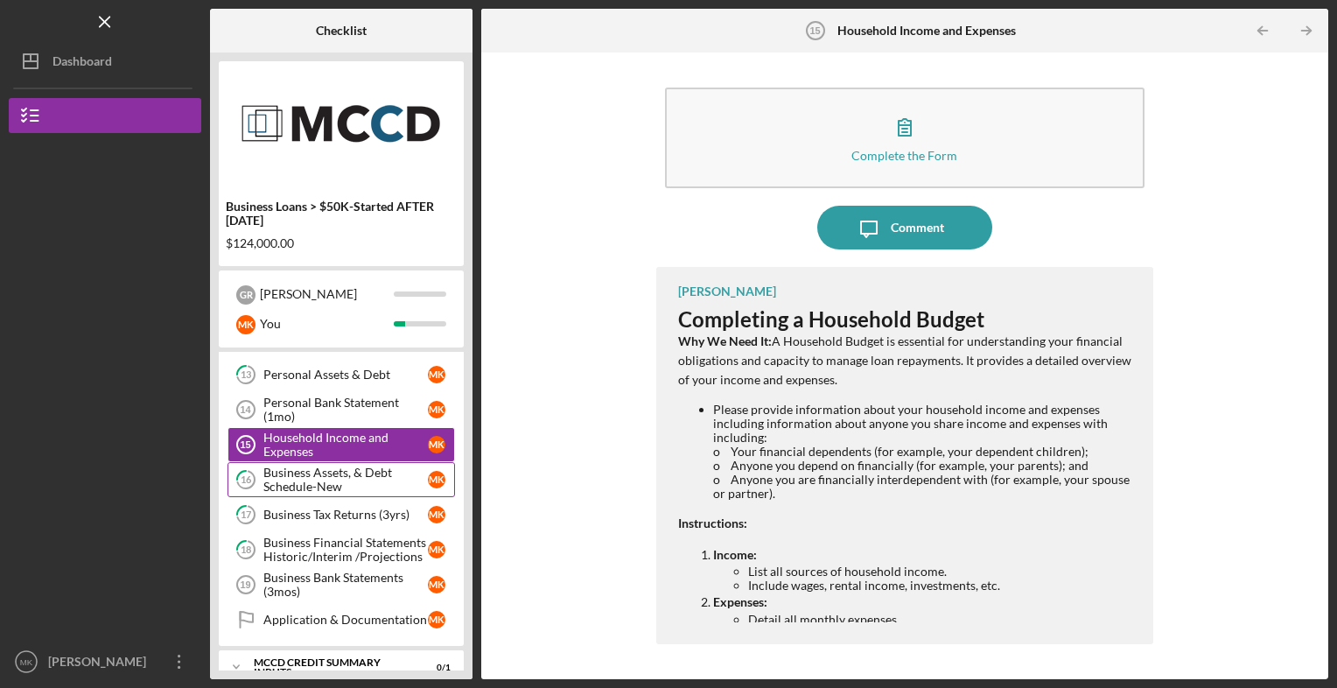
click at [330, 465] on div "Business Assets, & Debt Schedule-New" at bounding box center [345, 479] width 164 height 28
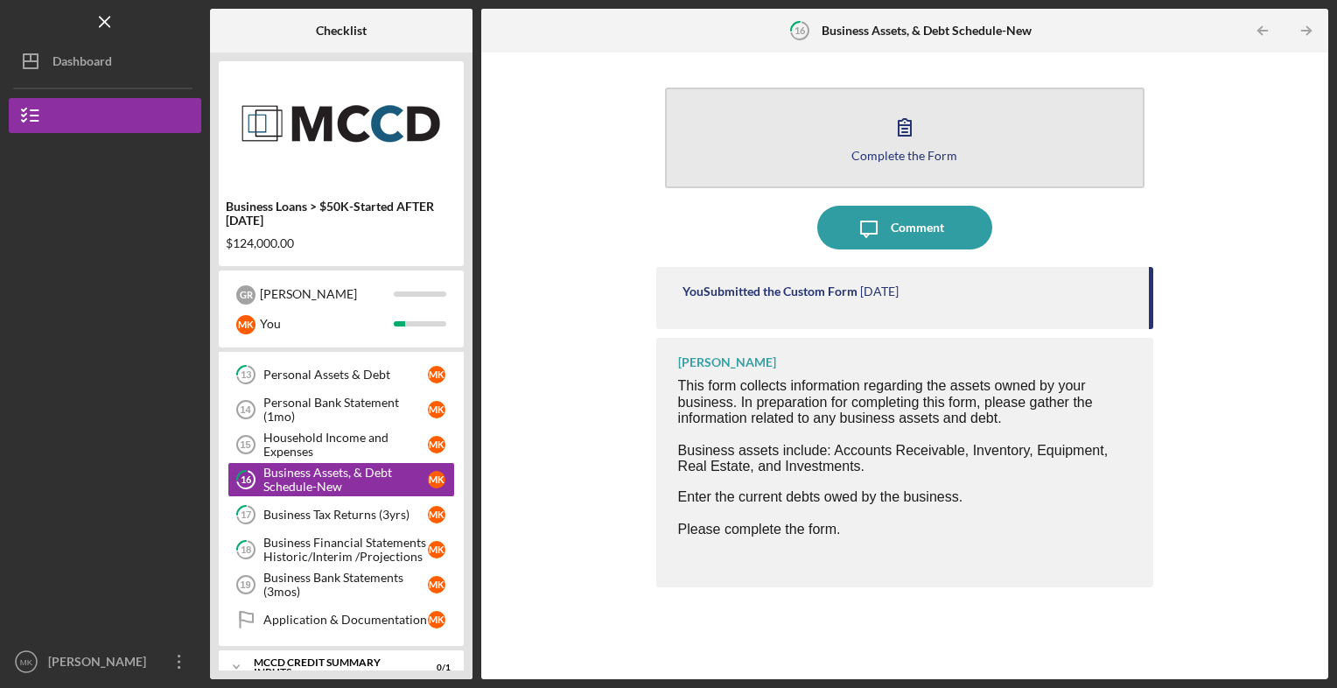
click at [875, 106] on button "Complete the Form Form" at bounding box center [905, 137] width 480 height 101
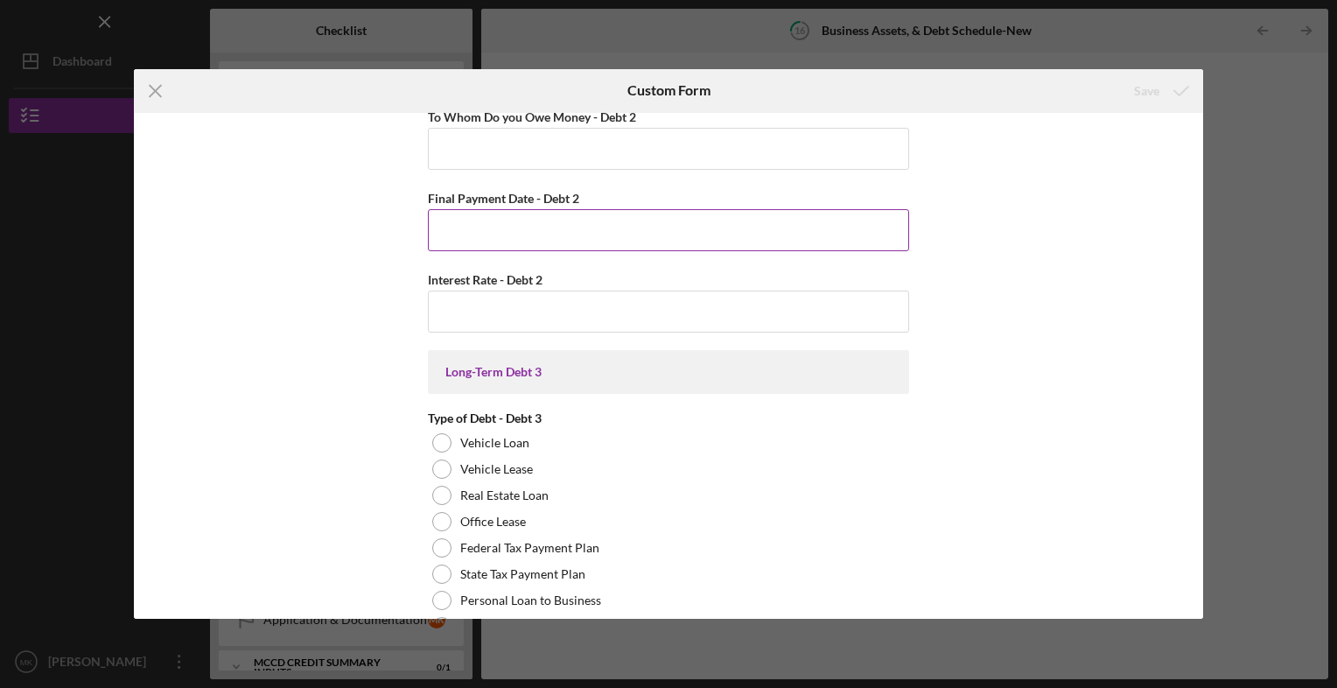
scroll to position [3158, 0]
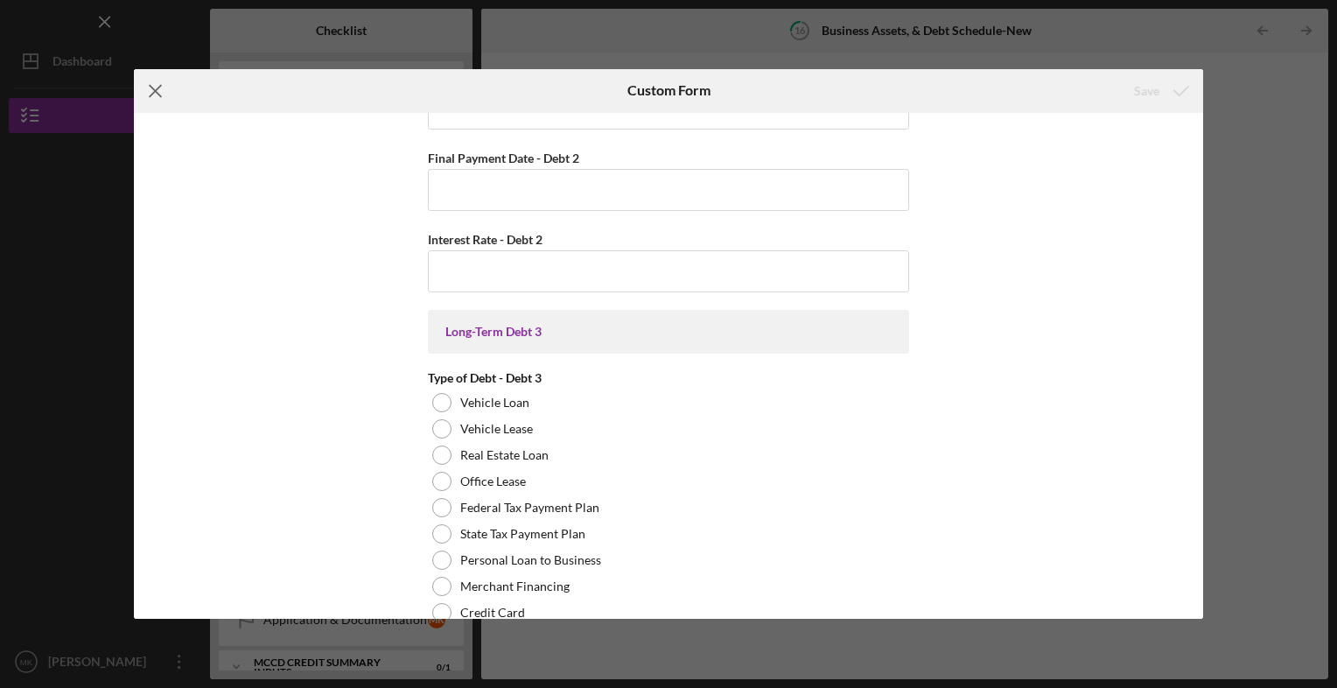
click at [155, 86] on icon "Icon/Menu Close" at bounding box center [156, 91] width 44 height 44
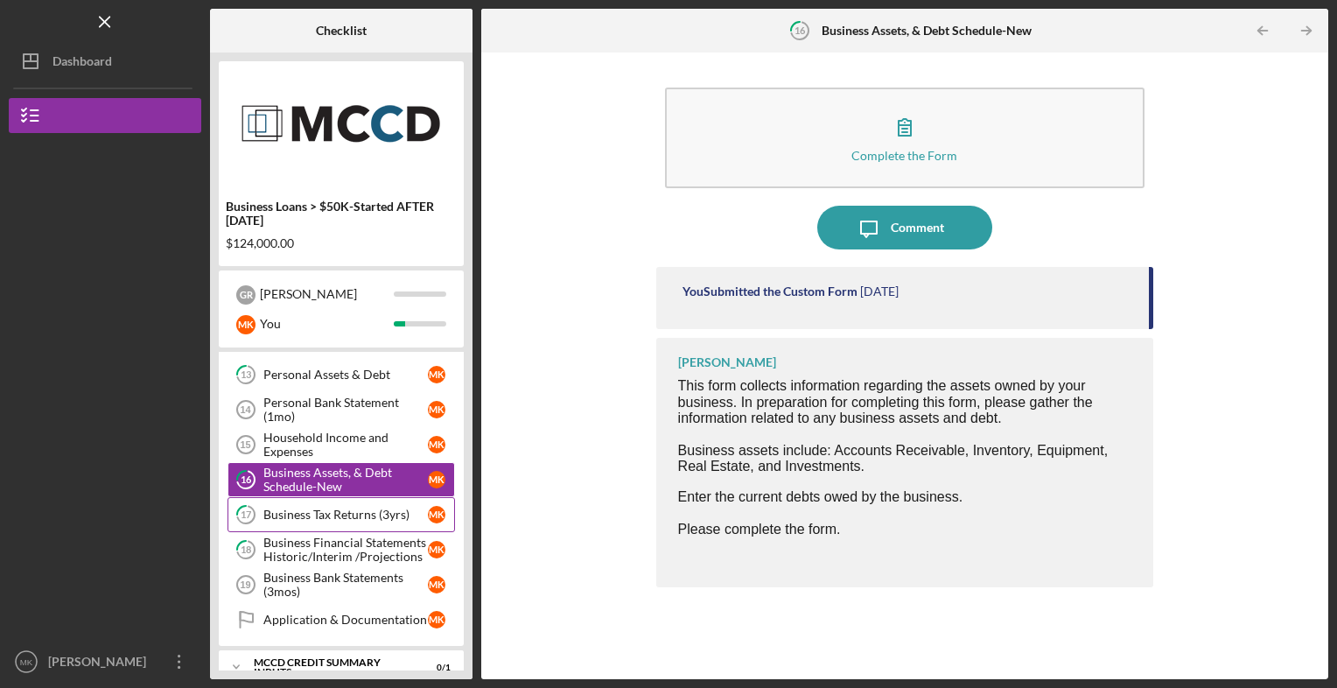
click at [325, 521] on link "17 Business Tax Returns (3yrs) M K" at bounding box center [340, 514] width 227 height 35
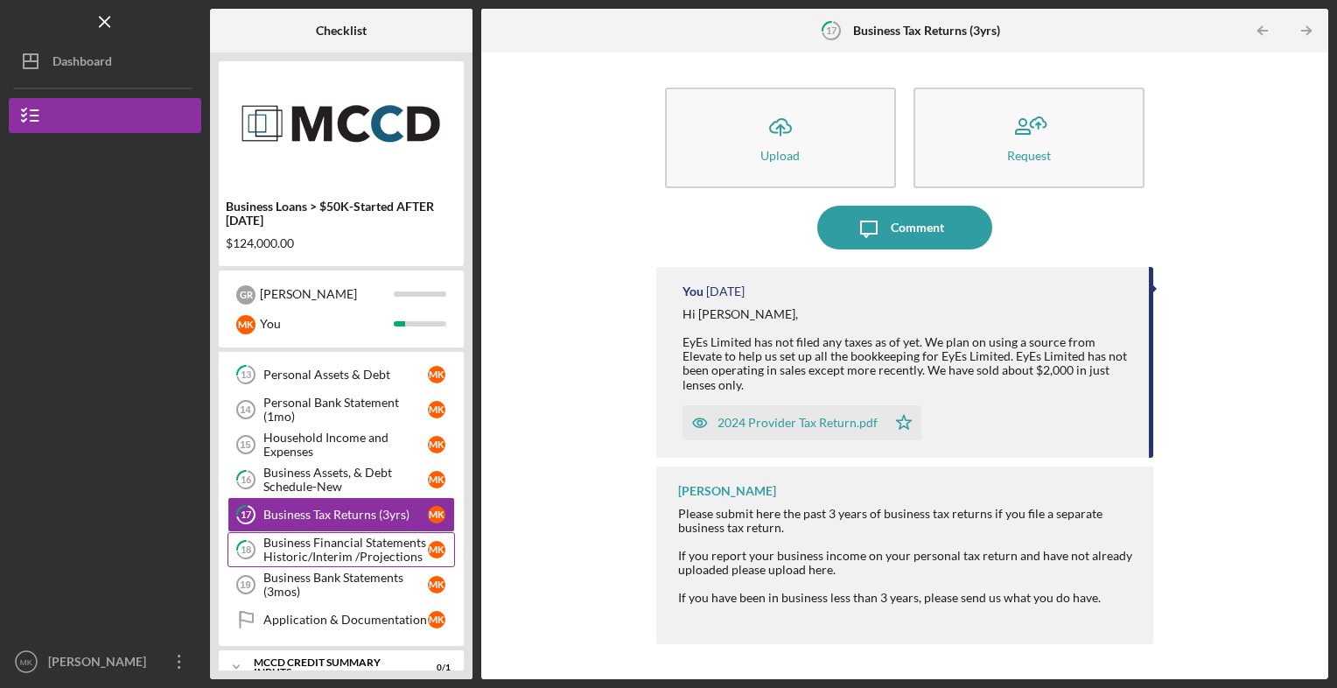
click at [308, 535] on div "Business Financial Statements Historic/Interim /Projections" at bounding box center [345, 549] width 164 height 28
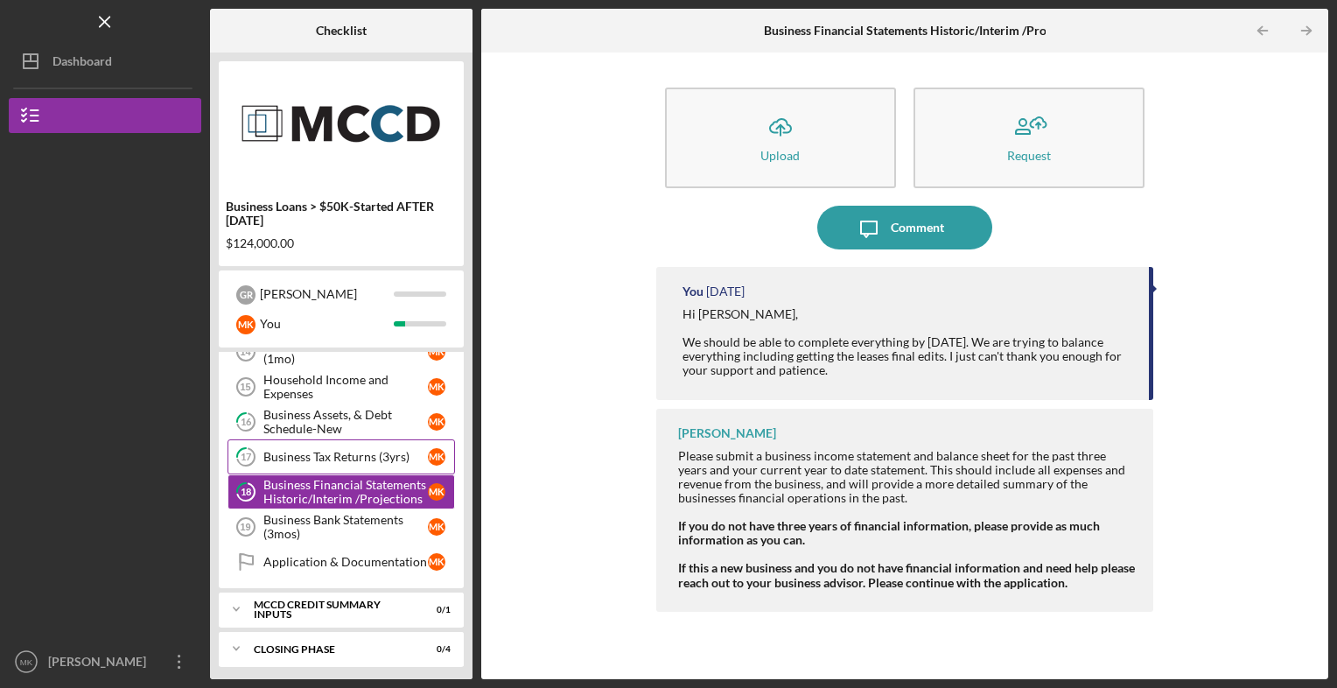
scroll to position [455, 0]
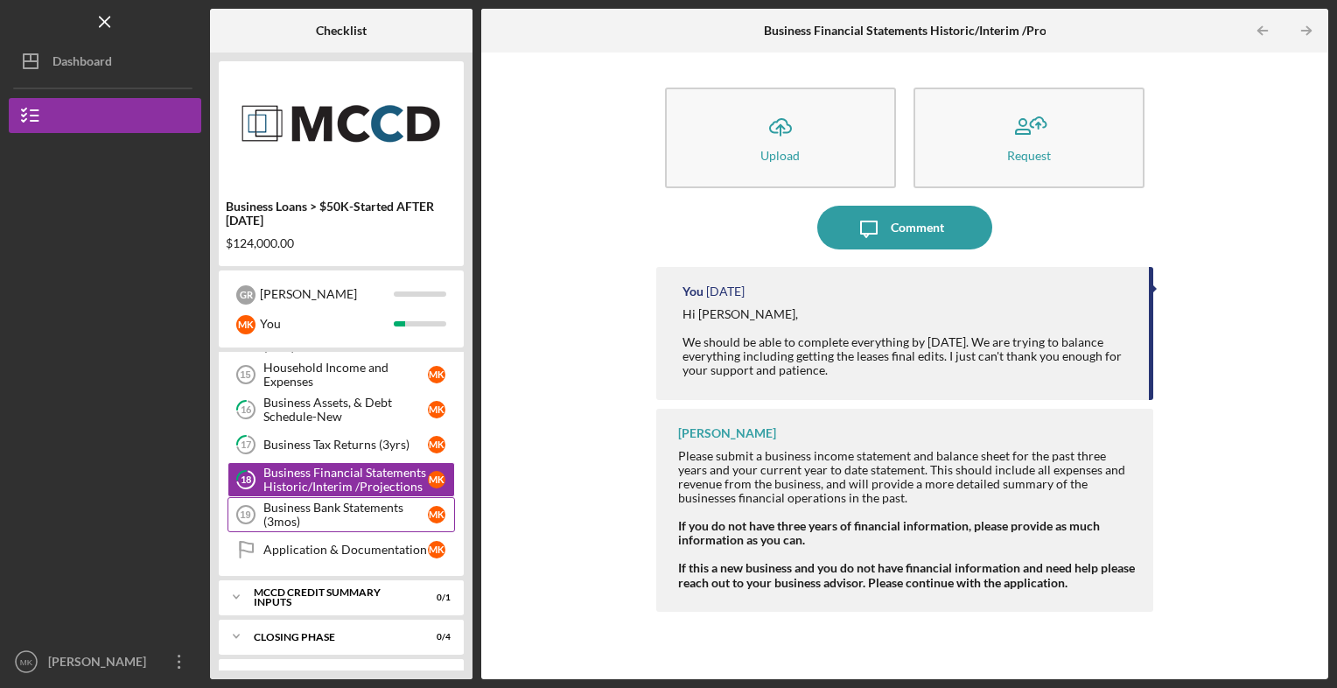
click at [325, 516] on div "Business Bank Statements (3mos)" at bounding box center [345, 514] width 164 height 28
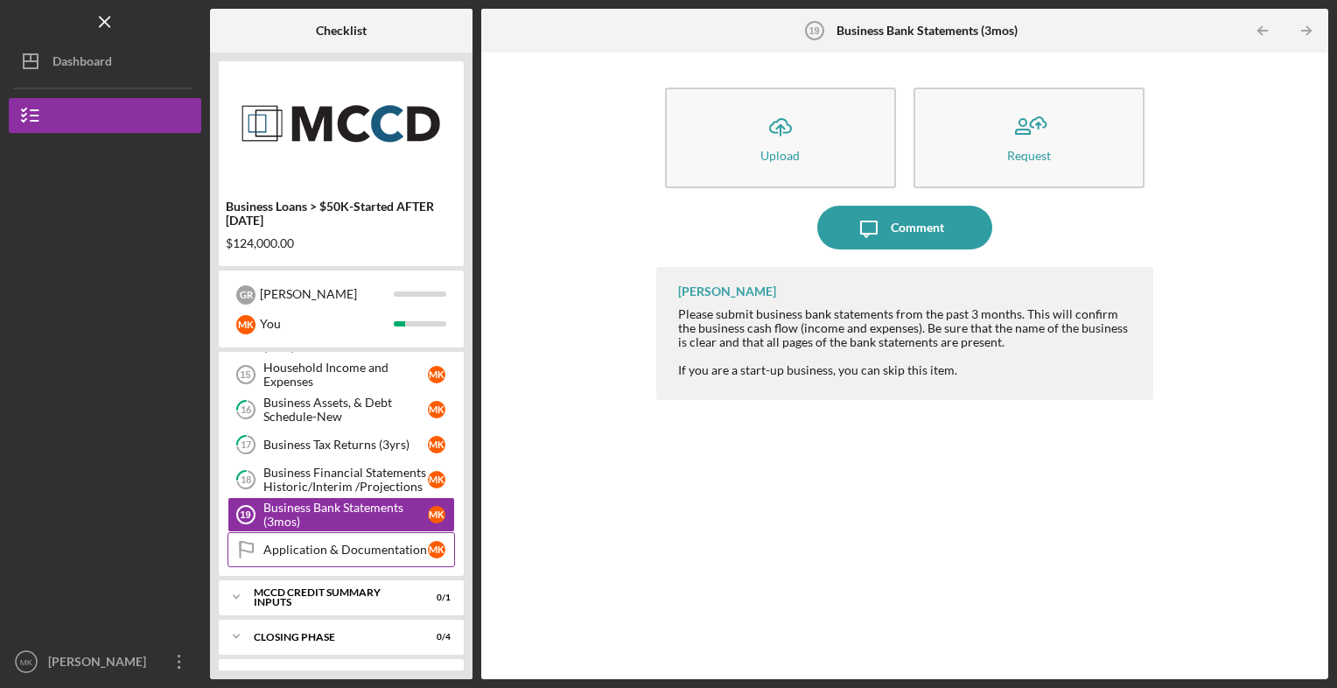
click at [350, 542] on div "Application & Documentation" at bounding box center [345, 549] width 164 height 14
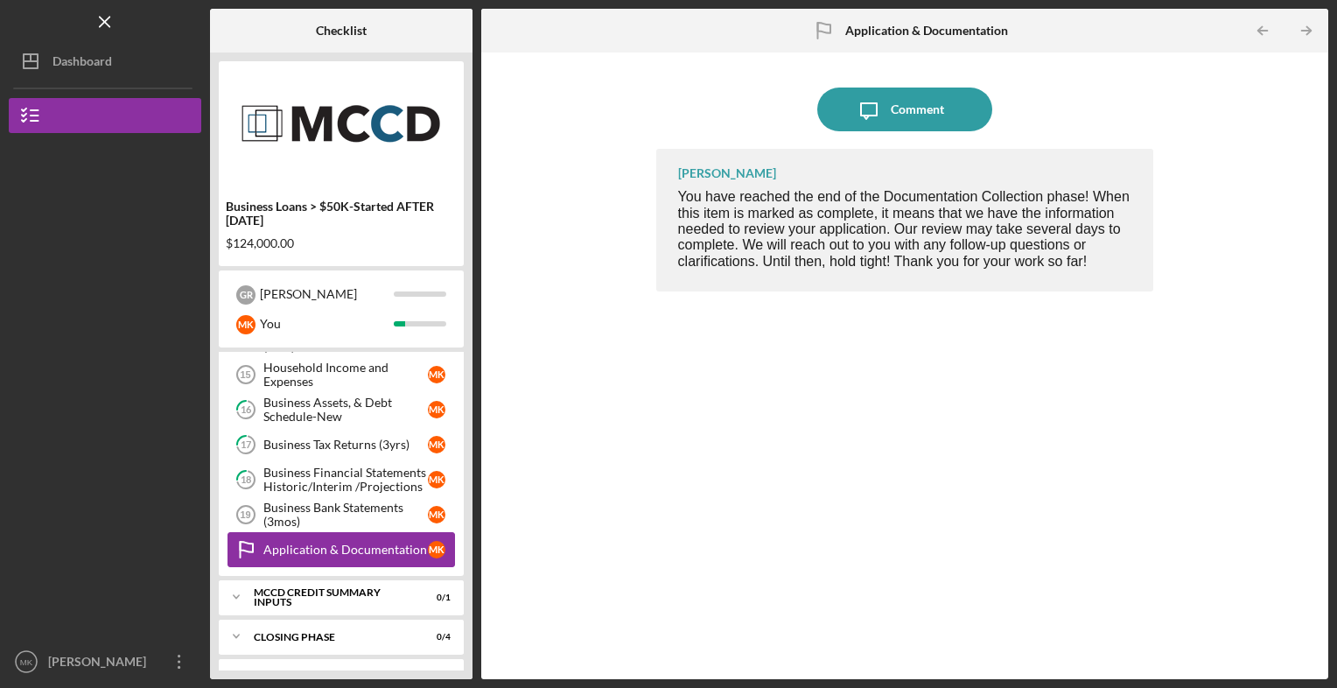
scroll to position [481, 0]
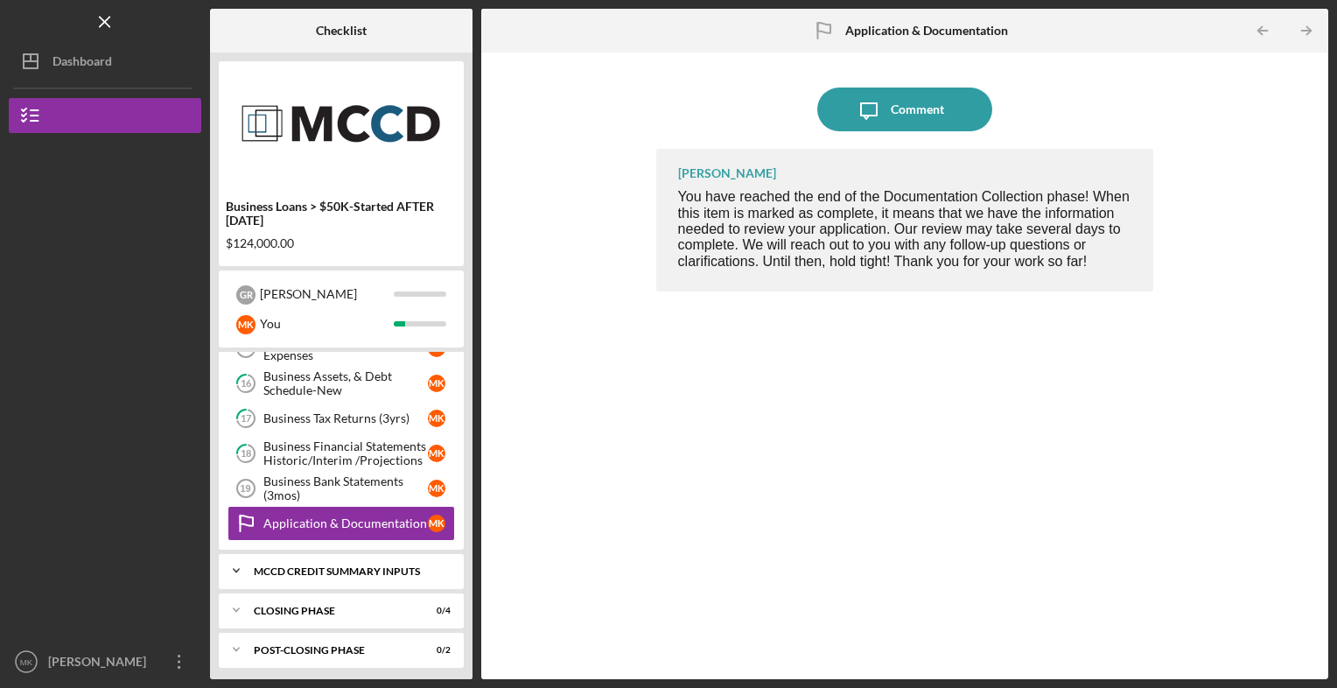
click at [234, 565] on icon "Icon/Expander" at bounding box center [236, 570] width 35 height 35
click at [232, 561] on icon "Icon/Expander" at bounding box center [236, 570] width 35 height 35
click at [238, 610] on icon "Icon/Expander" at bounding box center [236, 609] width 35 height 35
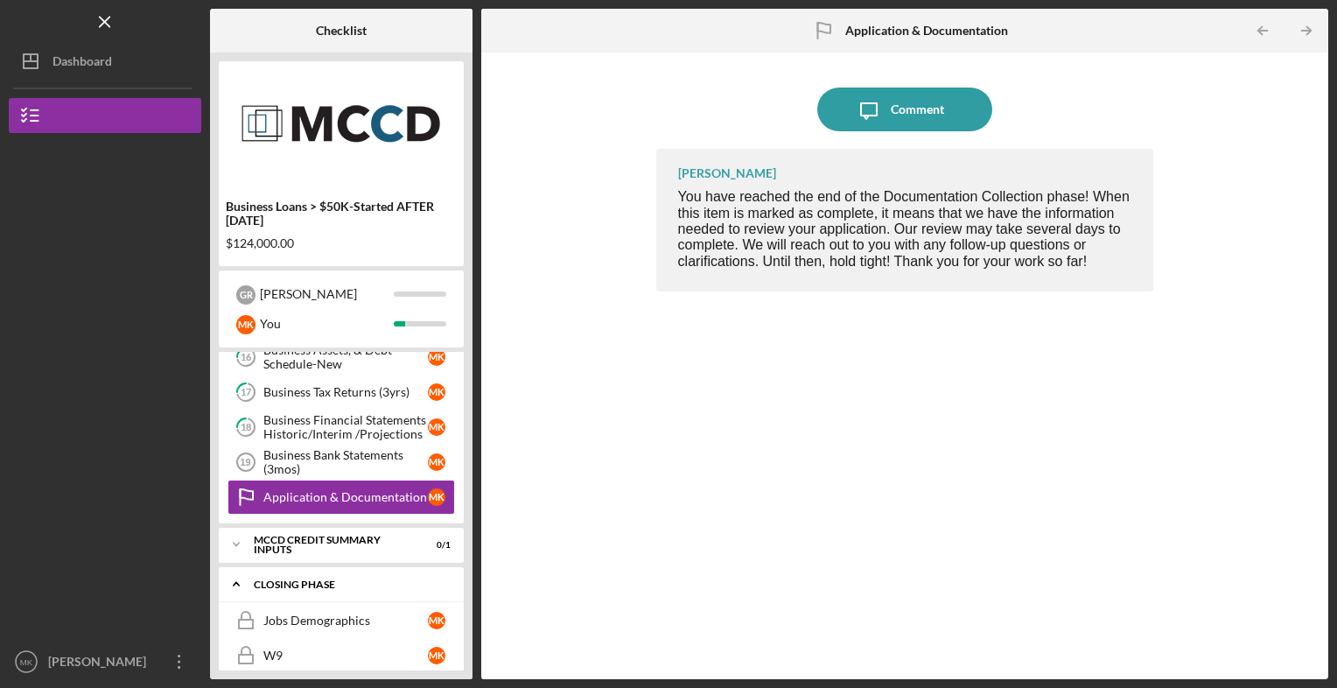
scroll to position [630, 0]
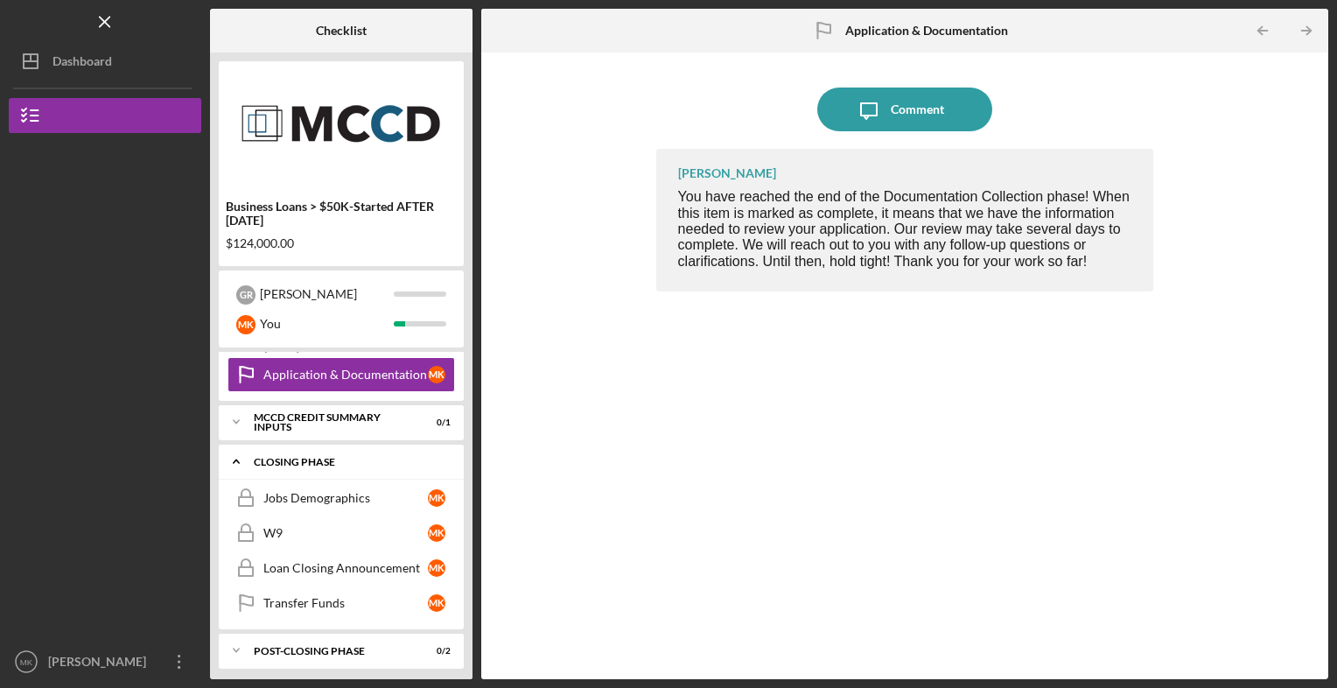
click at [236, 457] on icon "Icon/Expander" at bounding box center [236, 460] width 35 height 35
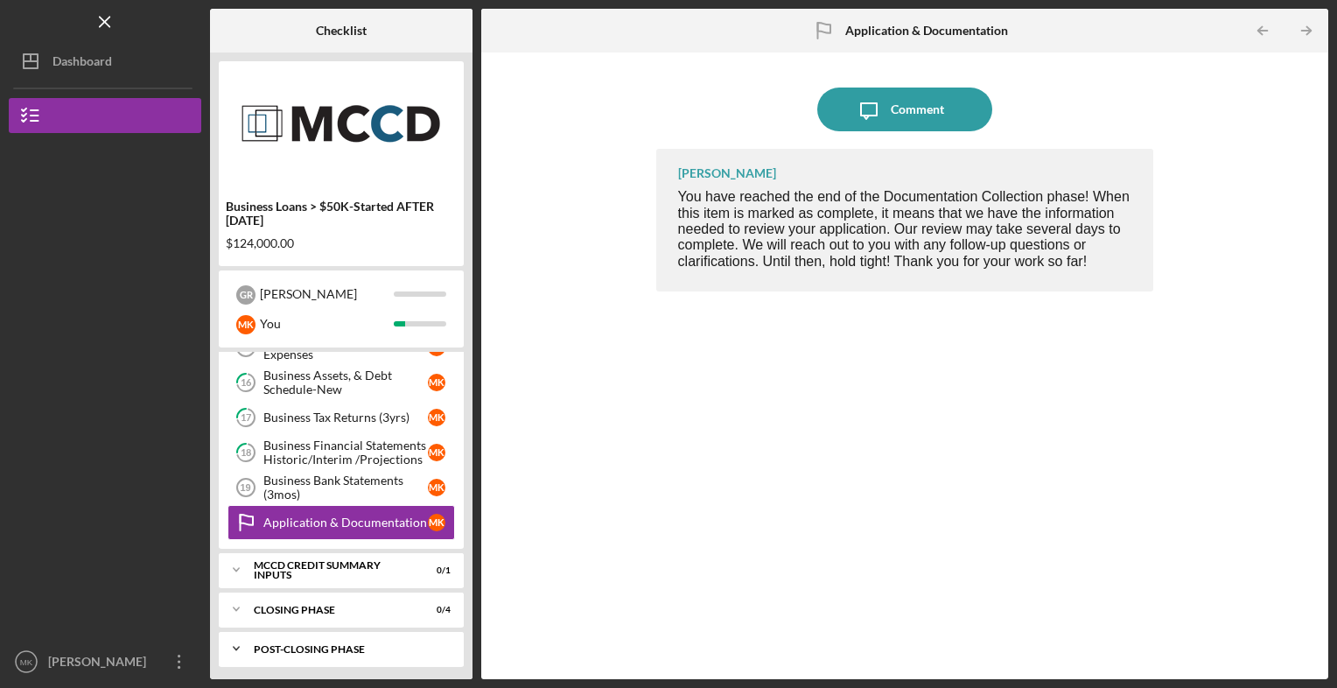
click at [241, 646] on icon "Icon/Expander" at bounding box center [236, 648] width 35 height 35
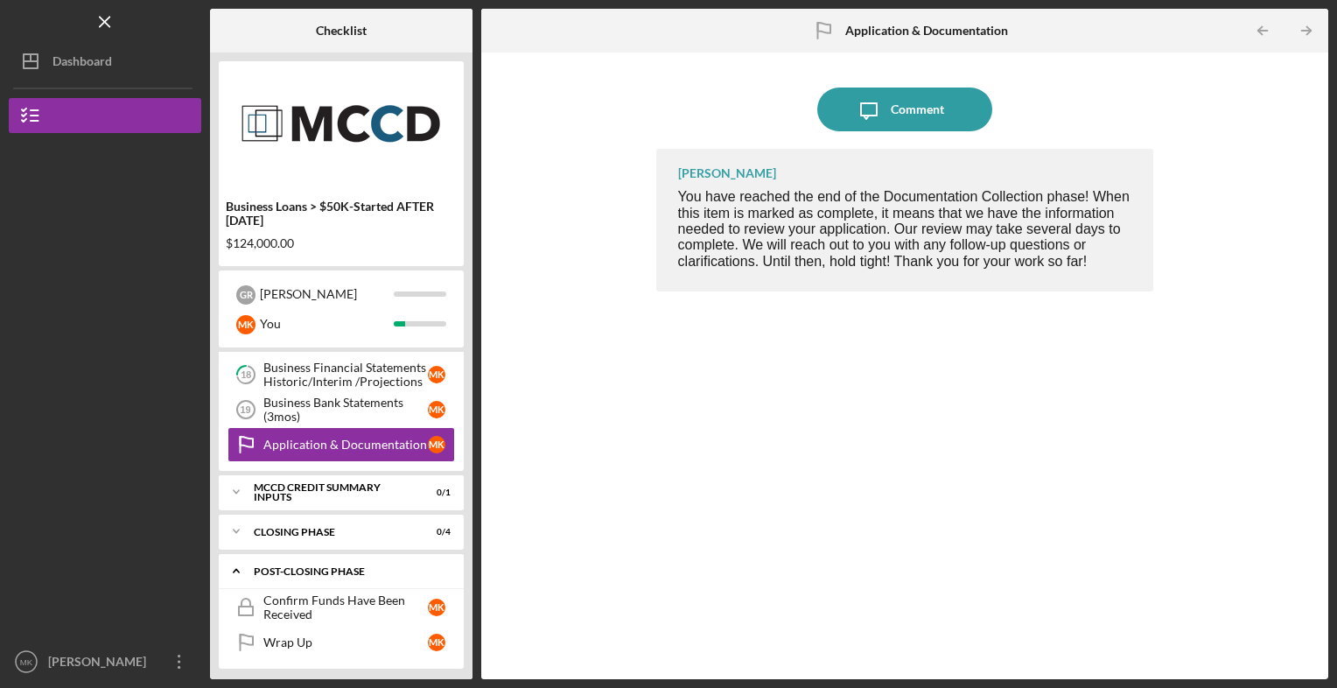
click at [239, 564] on icon "Icon/Expander" at bounding box center [236, 570] width 35 height 35
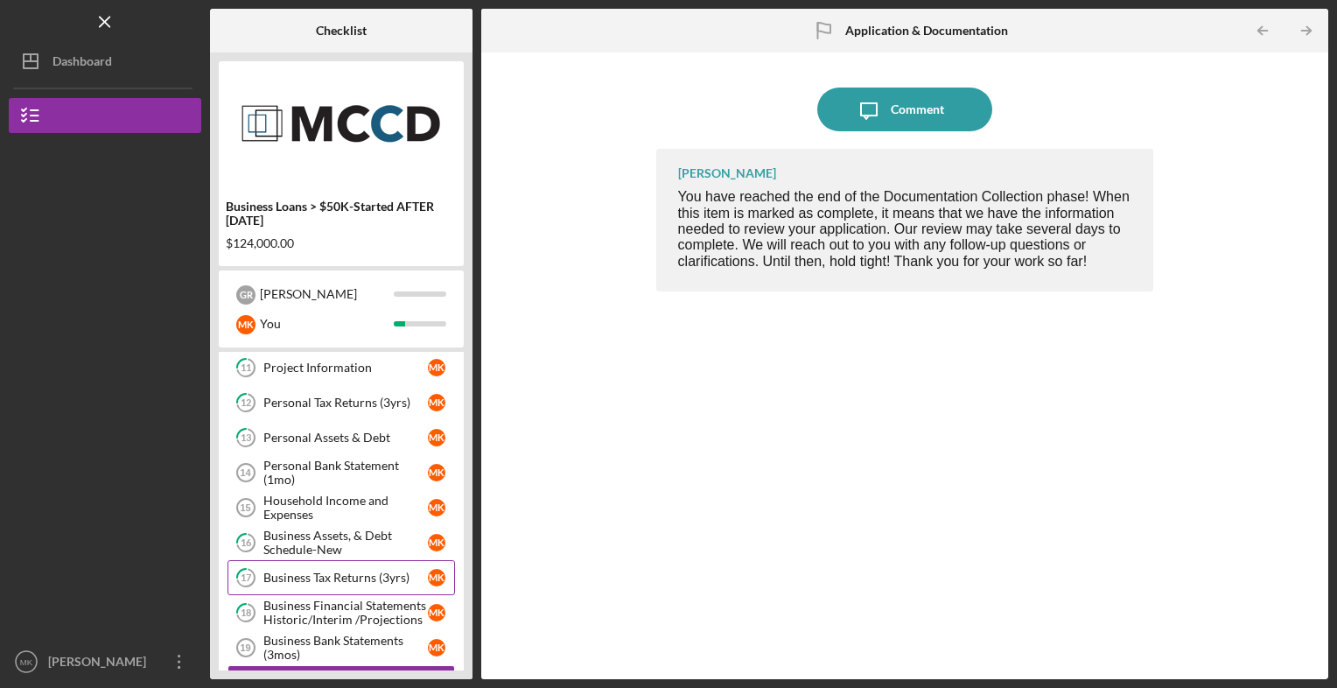
scroll to position [320, 0]
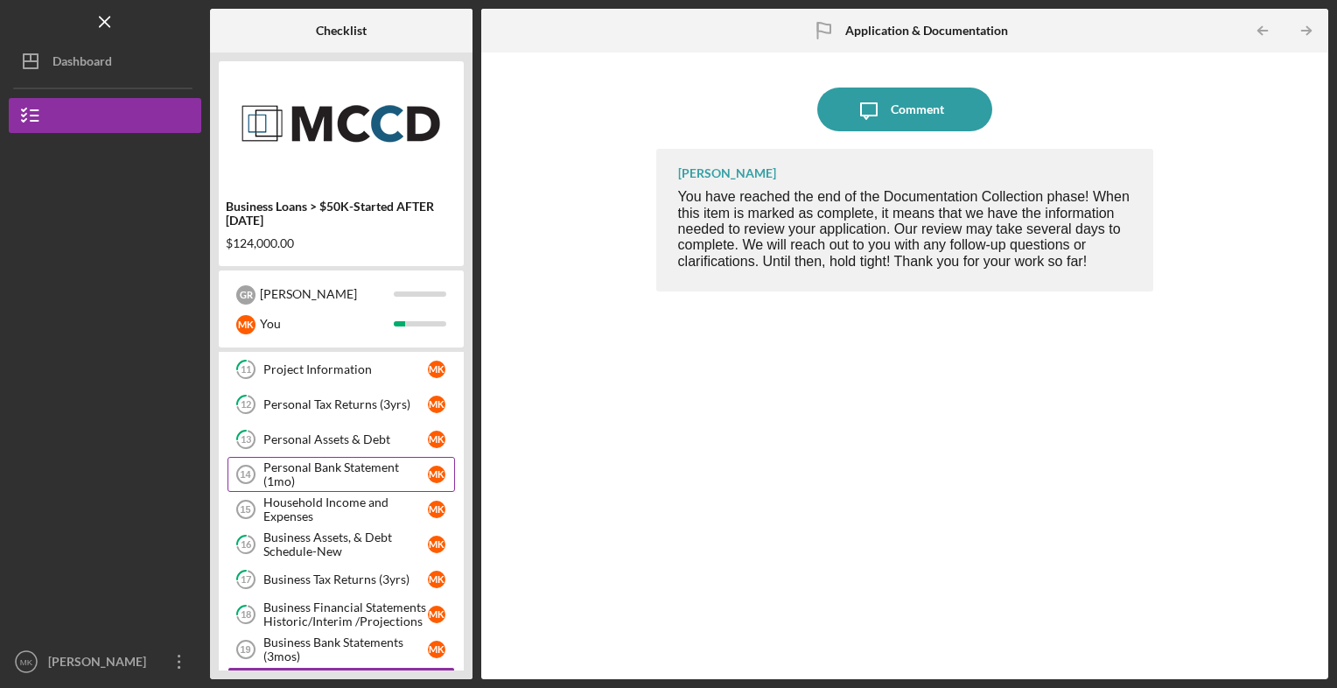
click at [324, 471] on div "Personal Bank Statement (1mo)" at bounding box center [345, 474] width 164 height 28
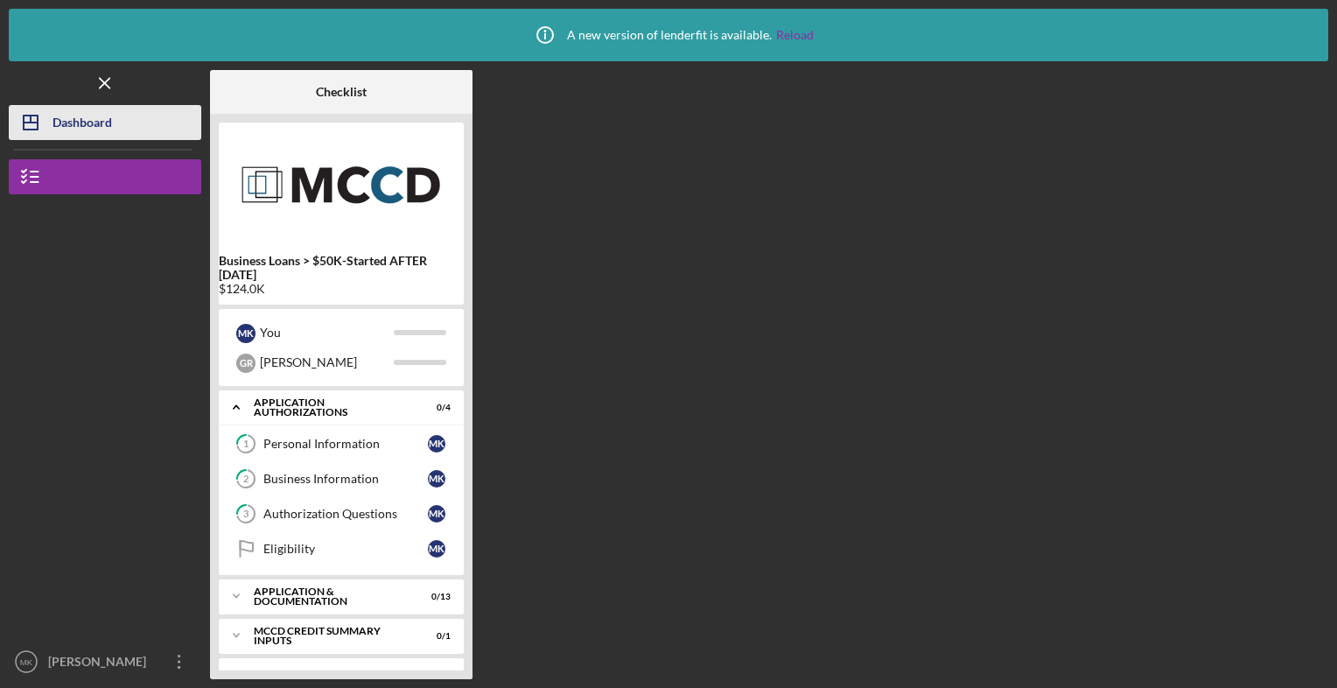
click at [116, 129] on button "Icon/Dashboard Dashboard" at bounding box center [105, 122] width 192 height 35
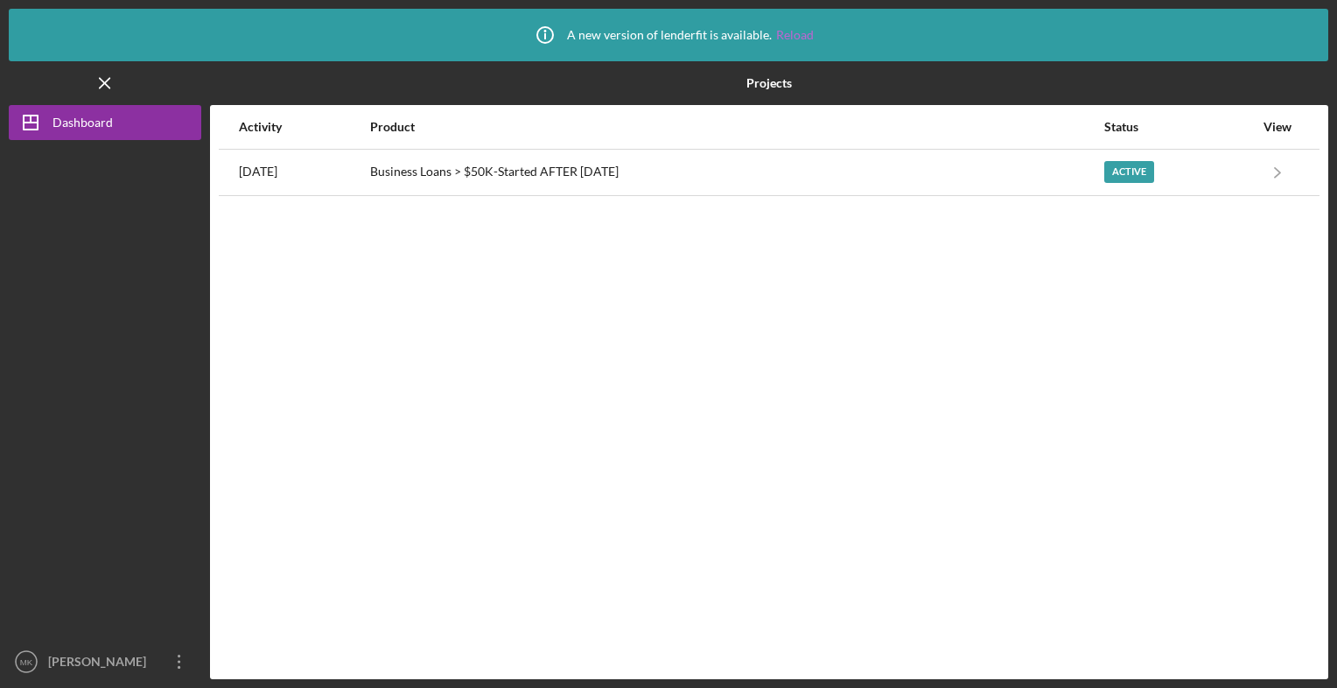
click at [791, 32] on link "Reload" at bounding box center [795, 35] width 38 height 14
